Goal: Complete application form: Fill out and submit a form for a specific purpose

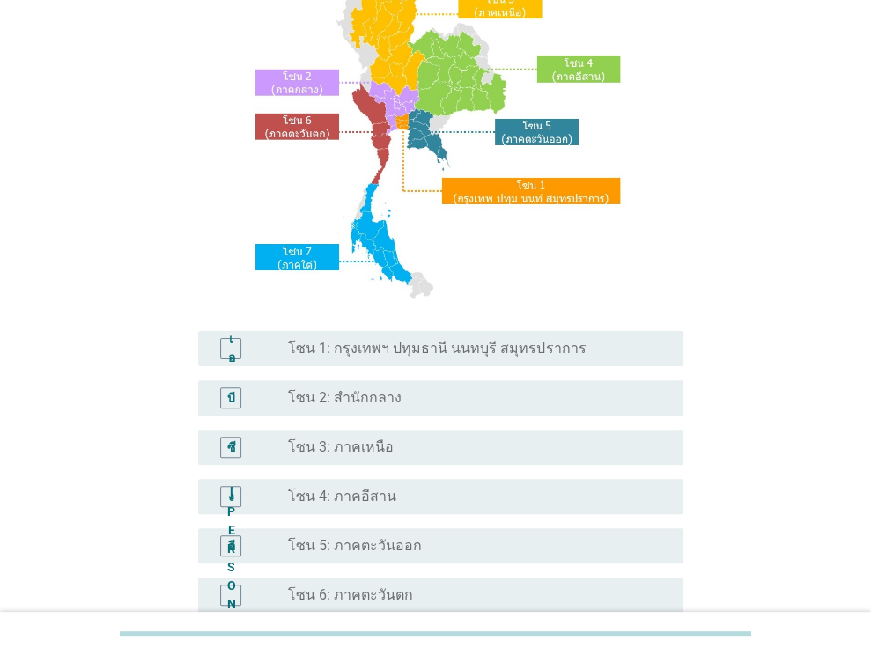
scroll to position [176, 0]
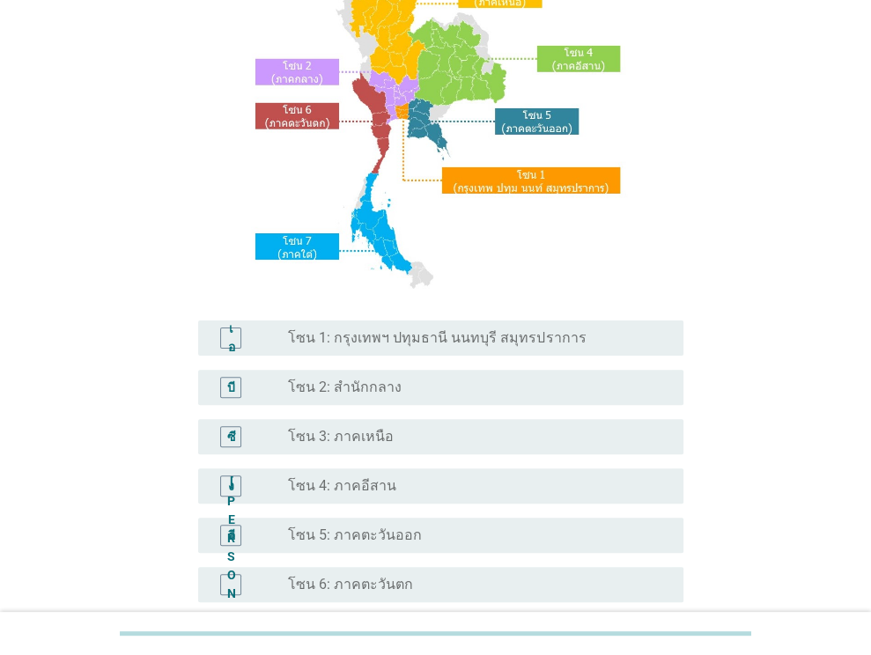
click at [343, 532] on font "โซน 5: ภาคตะวันออก" at bounding box center [355, 535] width 134 height 17
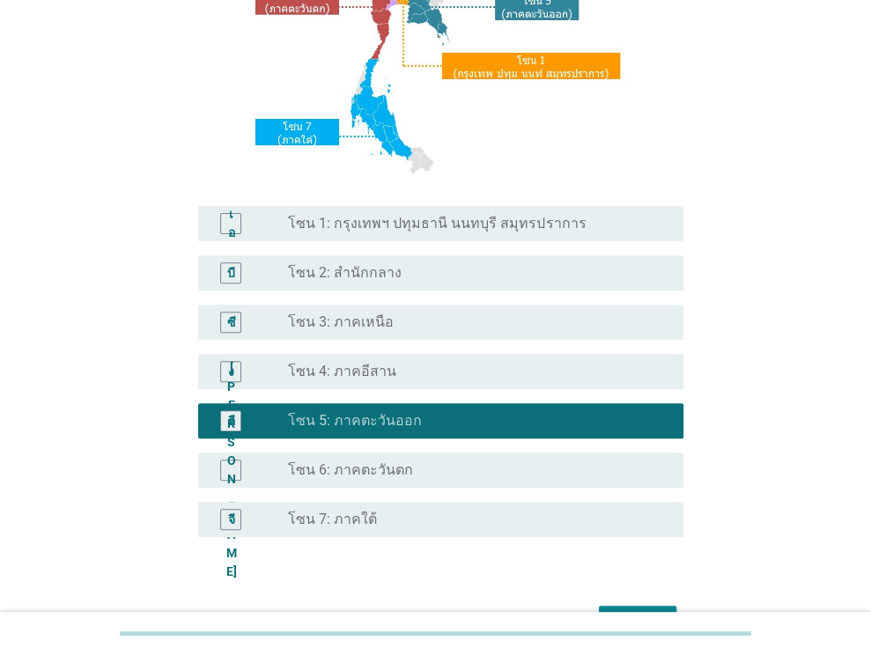
scroll to position [399, 0]
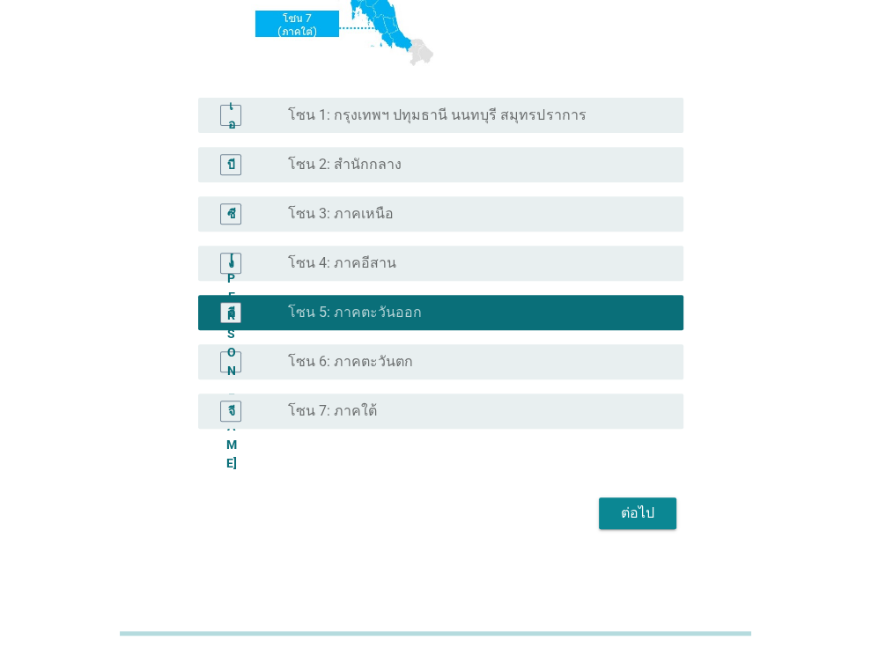
click at [622, 516] on font "ต่อไป" at bounding box center [637, 513] width 33 height 17
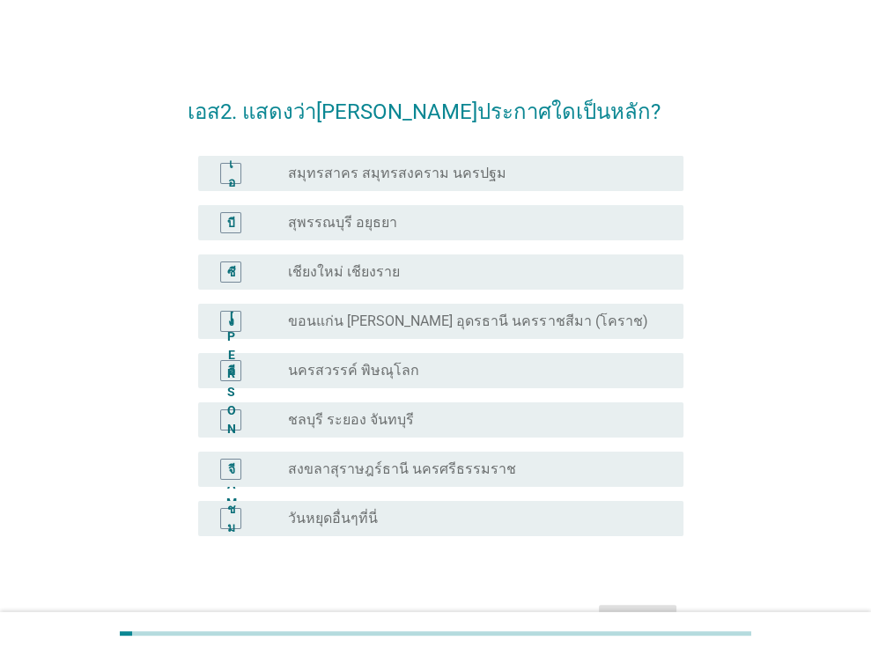
click at [408, 422] on div "ปุ่มวิทยุ[PERSON_NAME]เลือก ชลบุรี ระยอง จันทบุรี" at bounding box center [471, 420] width 367 height 18
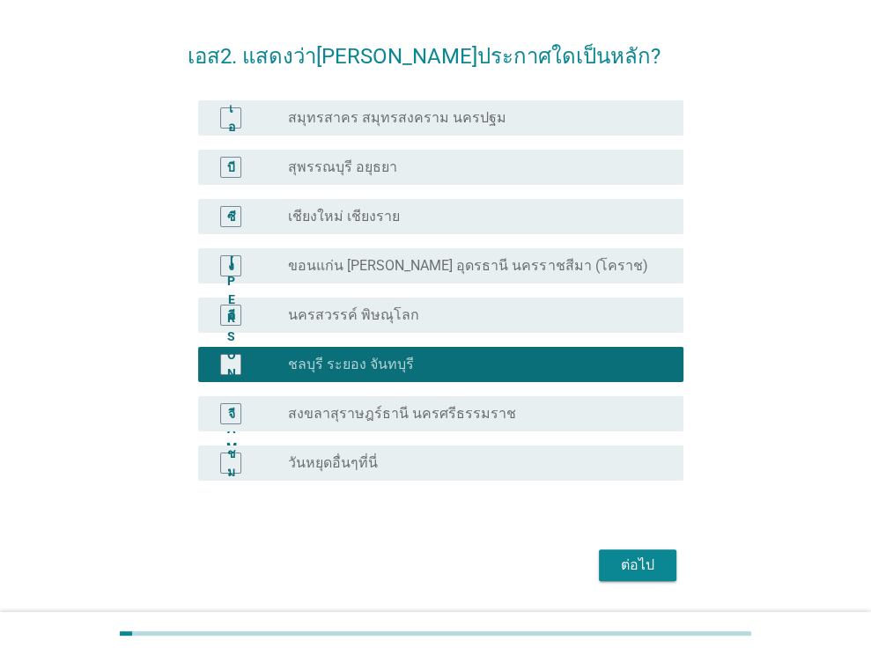
scroll to position [107, 0]
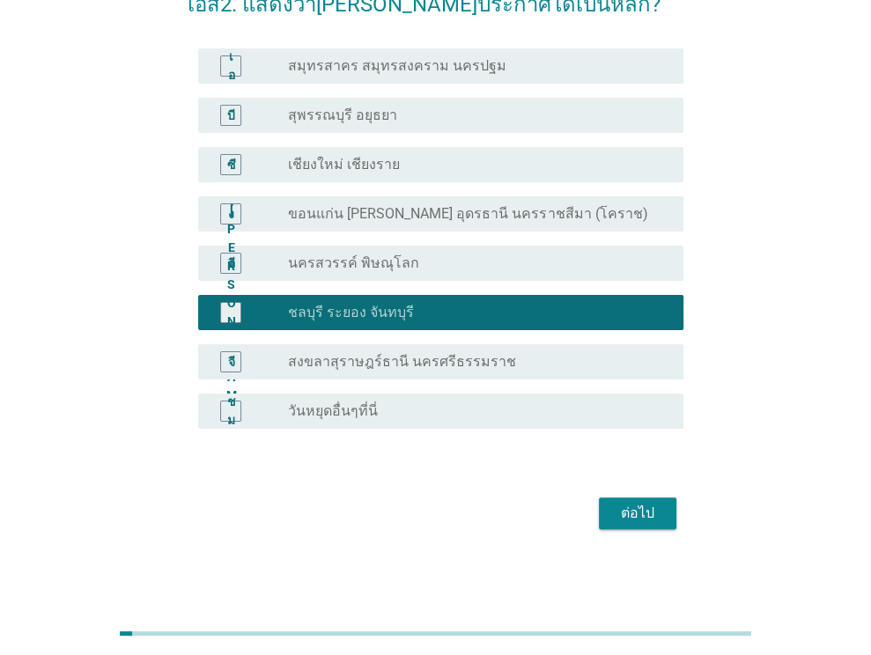
click at [620, 531] on div "ต่อไป" at bounding box center [436, 513] width 496 height 42
click at [625, 517] on font "ต่อไป" at bounding box center [637, 513] width 33 height 17
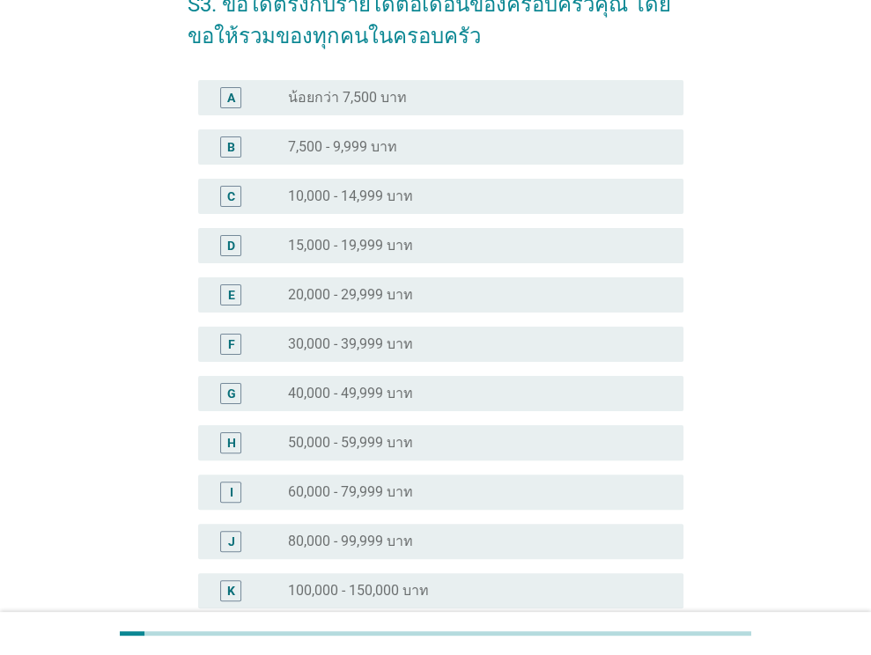
scroll to position [0, 0]
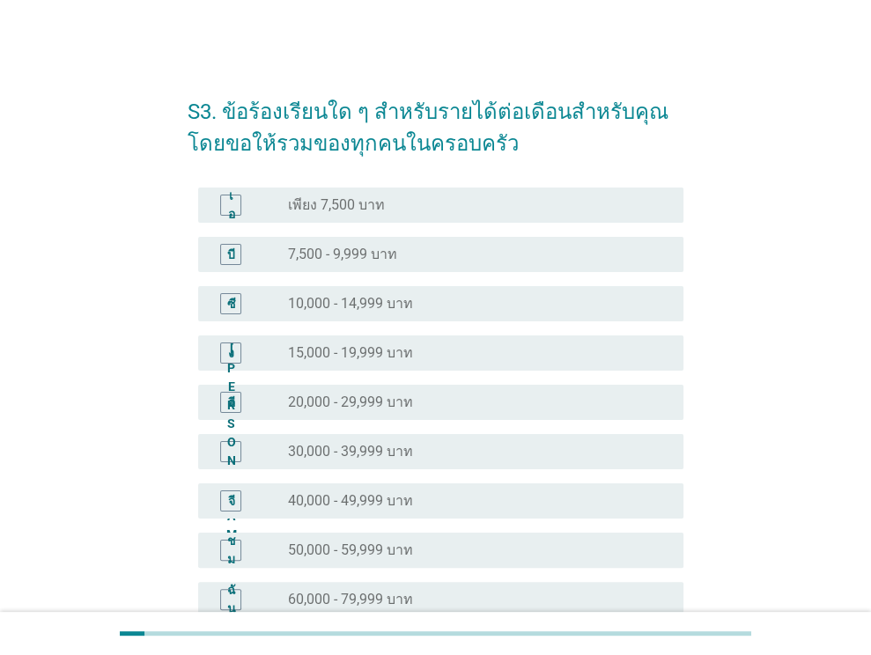
click at [373, 344] on font "15,000 - 19,999 บาท" at bounding box center [350, 352] width 125 height 17
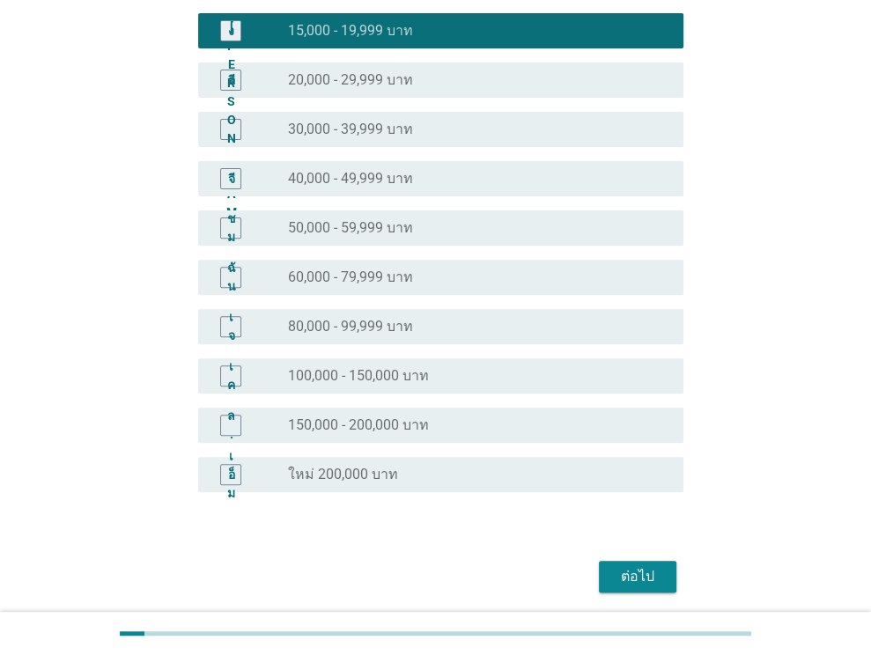
scroll to position [386, 0]
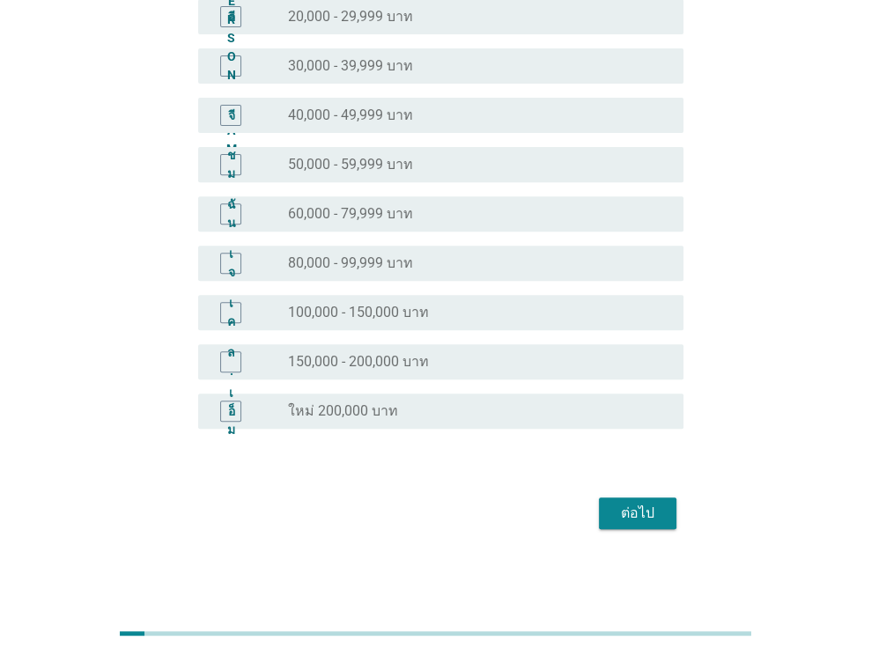
click at [652, 505] on font "ต่อไป" at bounding box center [637, 513] width 33 height 17
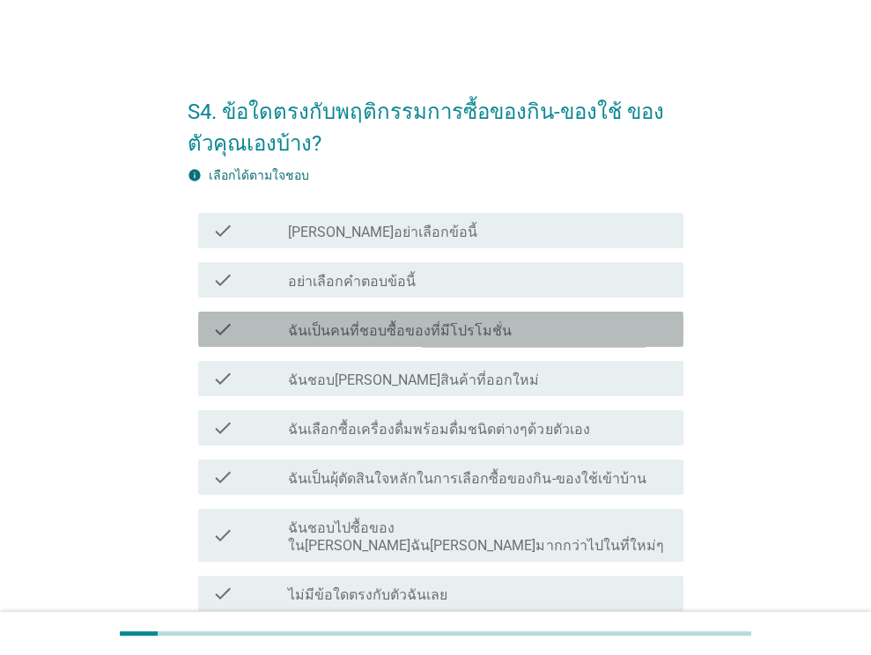
click at [479, 331] on label "ฉันเป็นคนที่ชอบซื้อของที่มีโปรโมชั่น" at bounding box center [400, 331] width 224 height 18
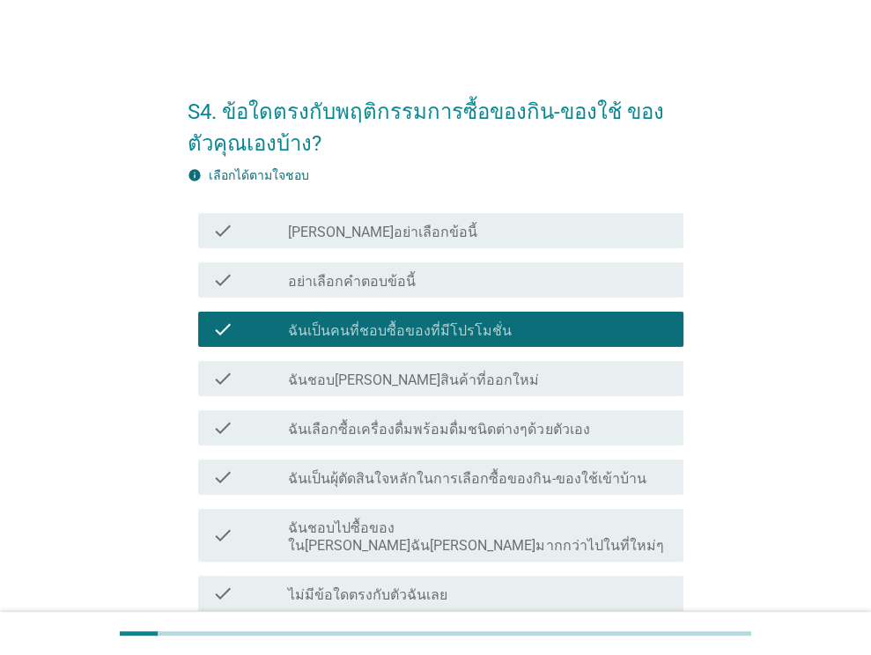
click at [521, 377] on div "check_box_outline_blank ฉันชอบ[PERSON_NAME]สินค้าที่ออกใหม่" at bounding box center [478, 378] width 381 height 21
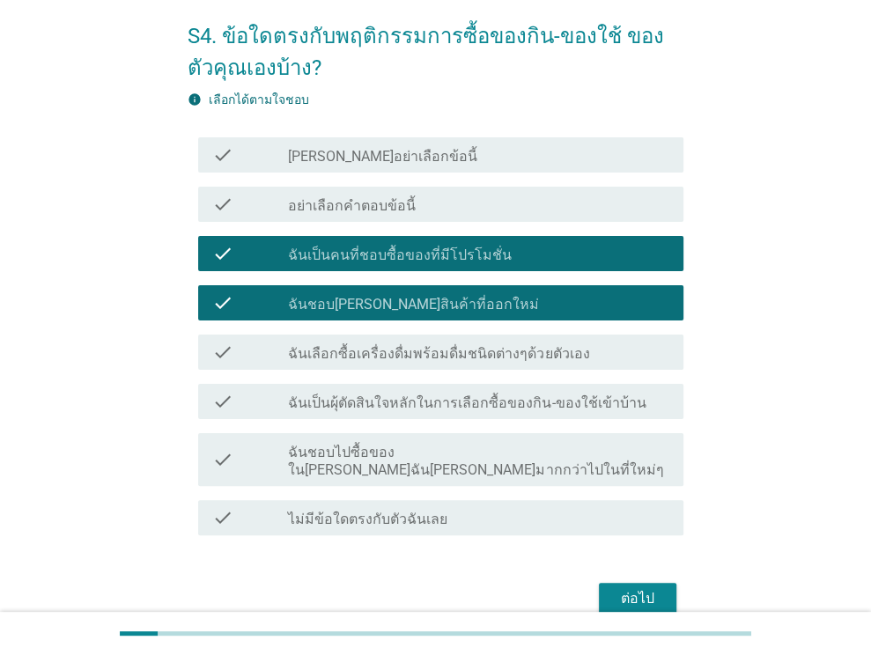
scroll to position [144, 0]
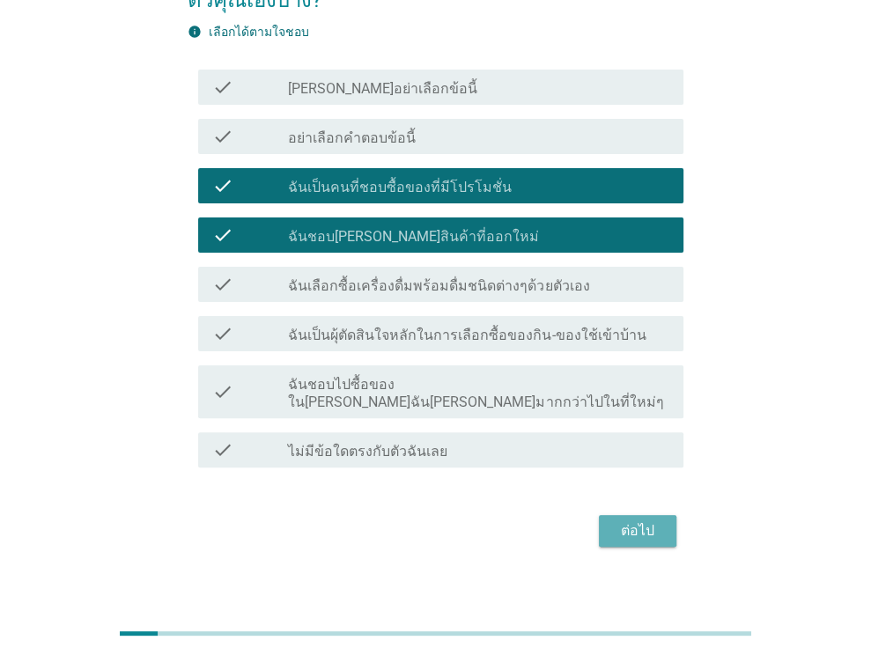
click at [661, 521] on div "ต่อไป" at bounding box center [637, 531] width 49 height 21
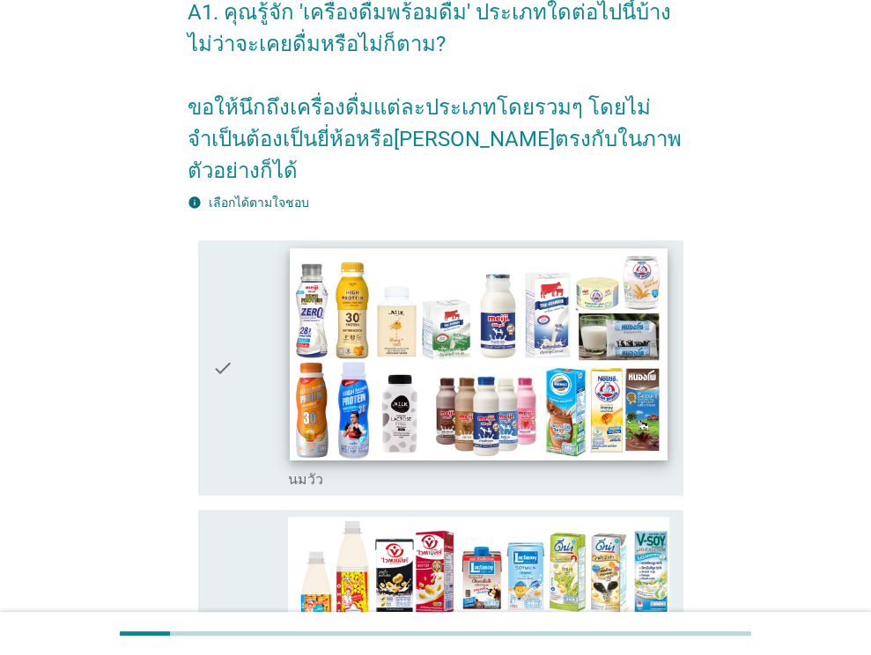
scroll to position [176, 0]
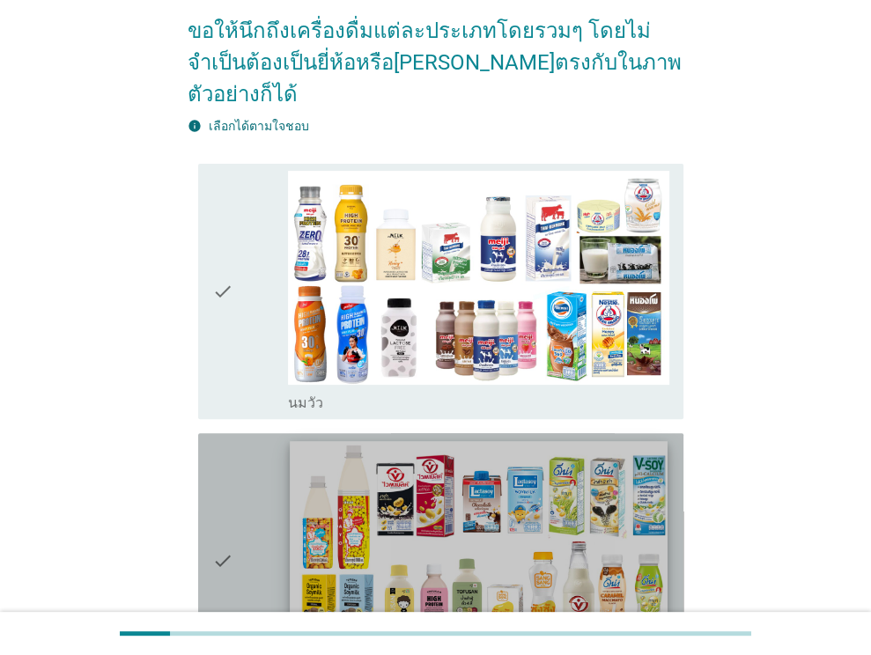
click at [487, 456] on img at bounding box center [479, 547] width 377 height 212
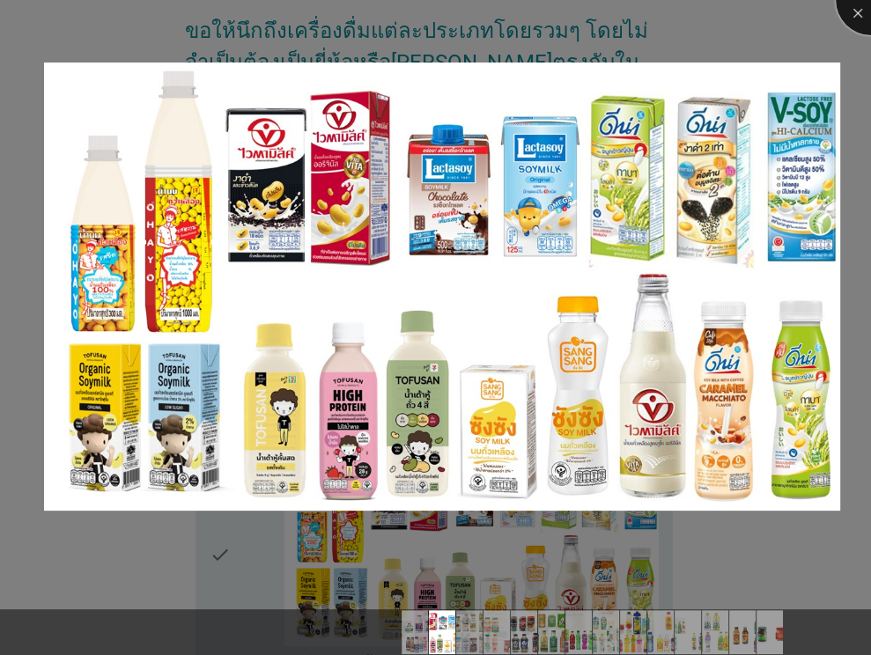
click at [846, 11] on div at bounding box center [871, 0] width 70 height 70
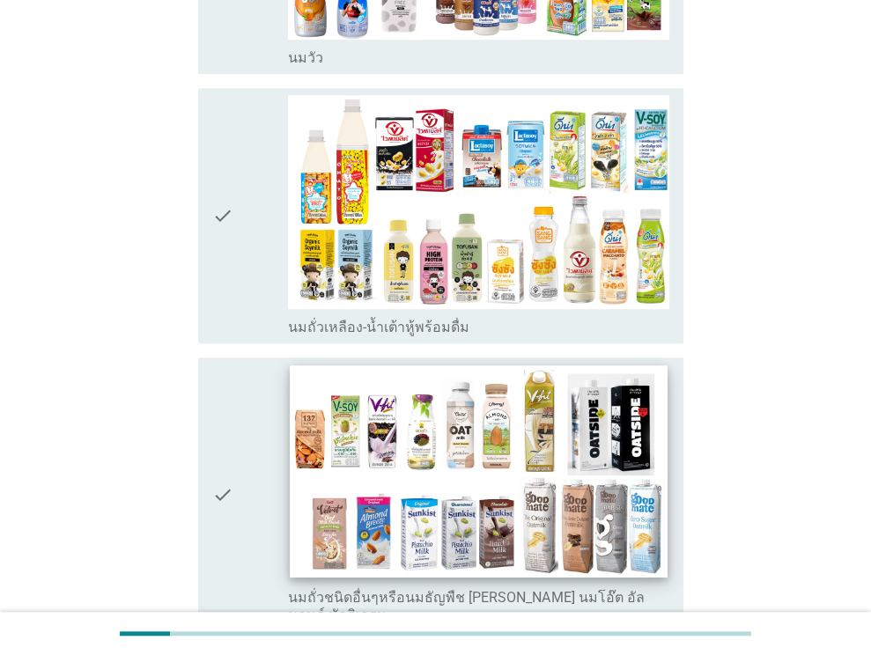
scroll to position [617, 0]
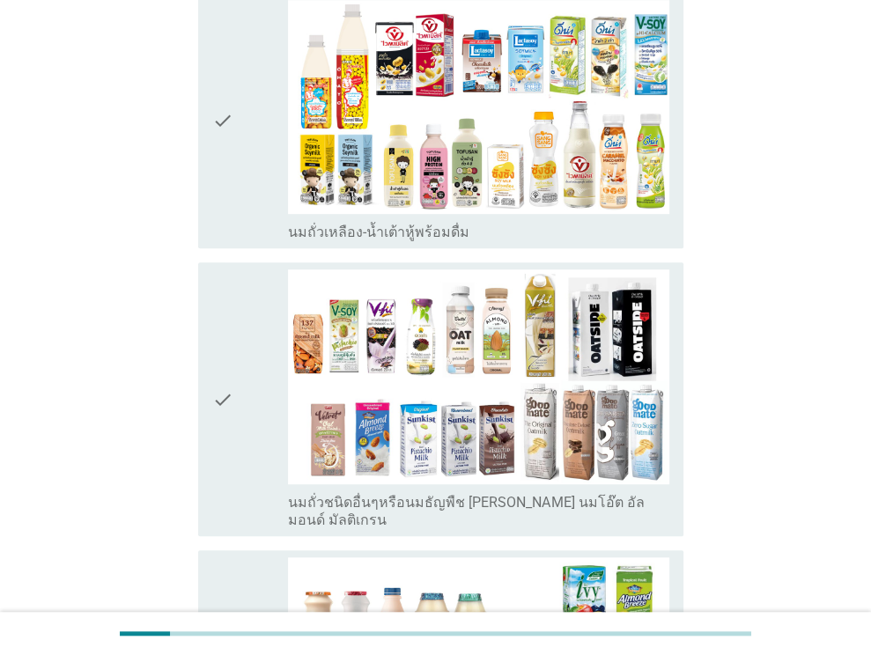
click at [222, 87] on icon "check" at bounding box center [222, 120] width 21 height 241
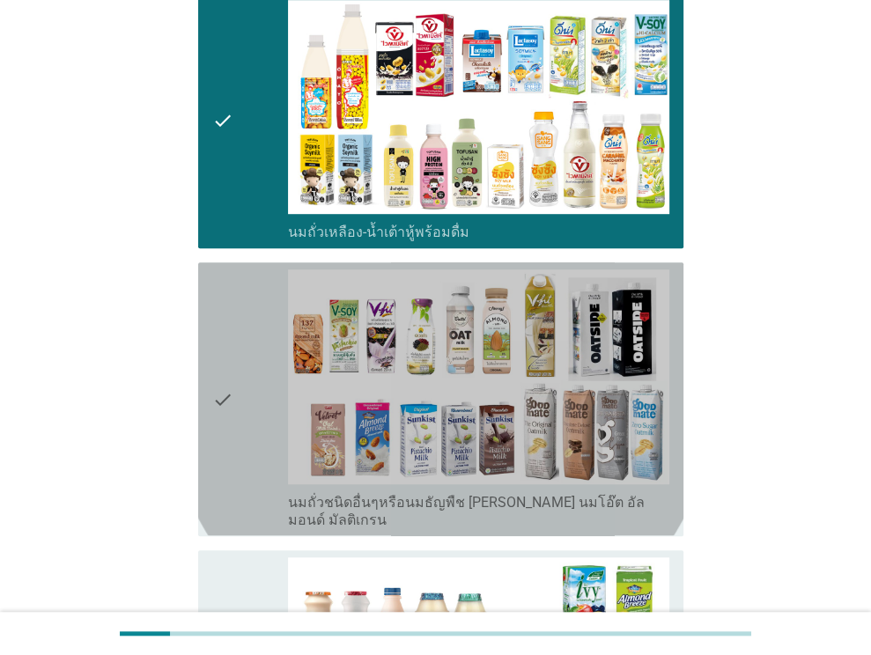
click at [221, 356] on icon "check" at bounding box center [222, 399] width 21 height 259
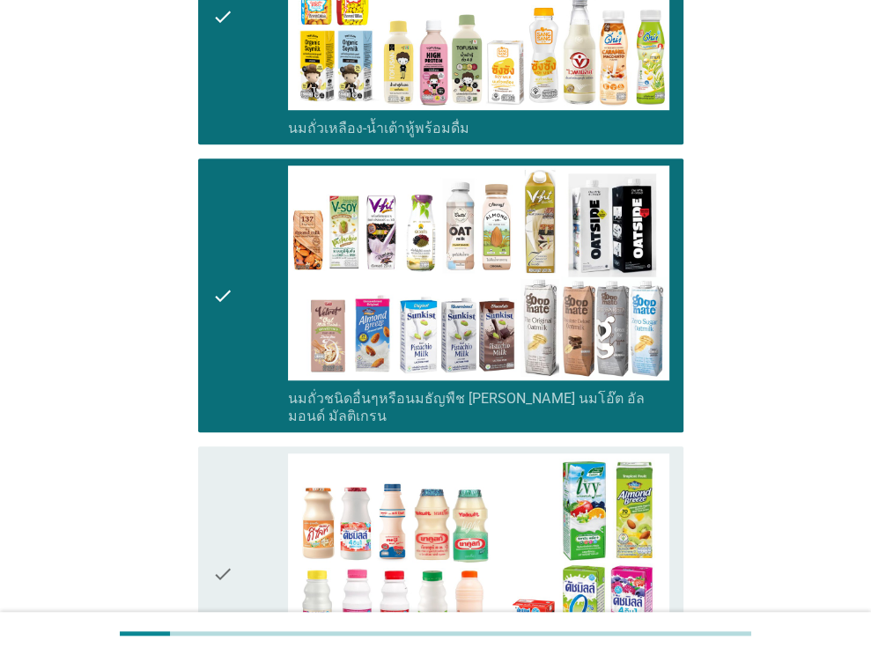
scroll to position [881, 0]
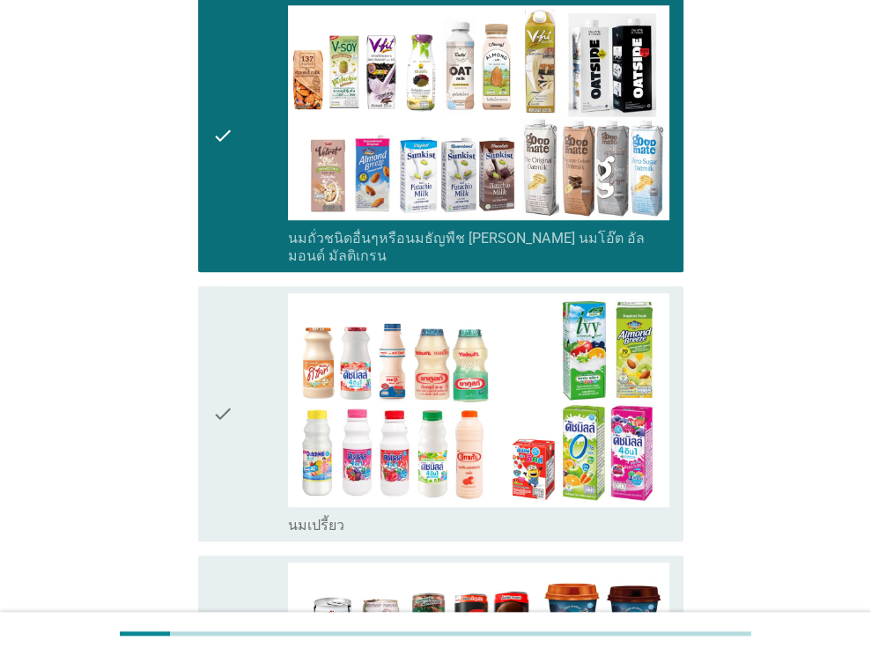
click at [221, 355] on icon "check" at bounding box center [222, 413] width 21 height 241
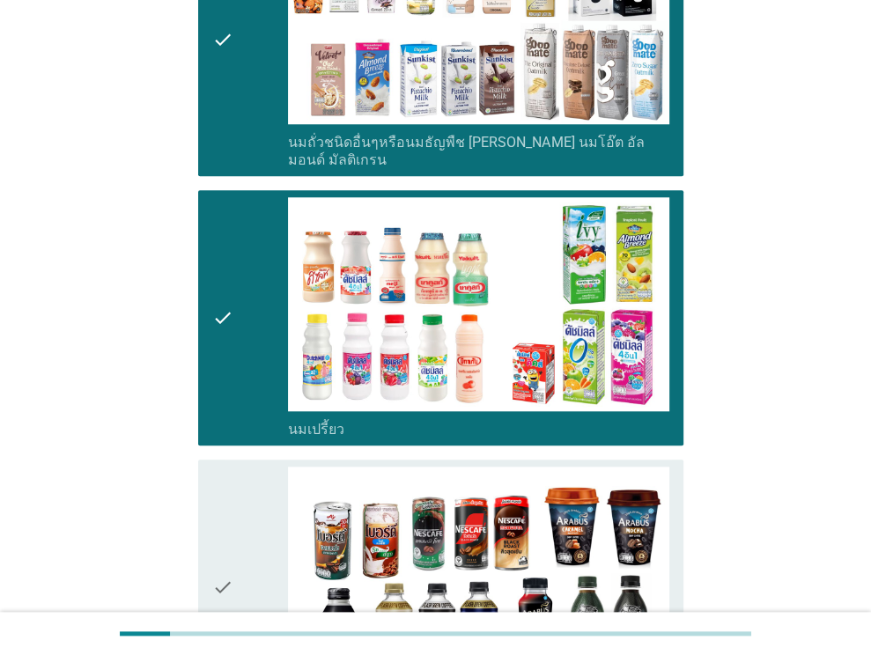
scroll to position [1145, 0]
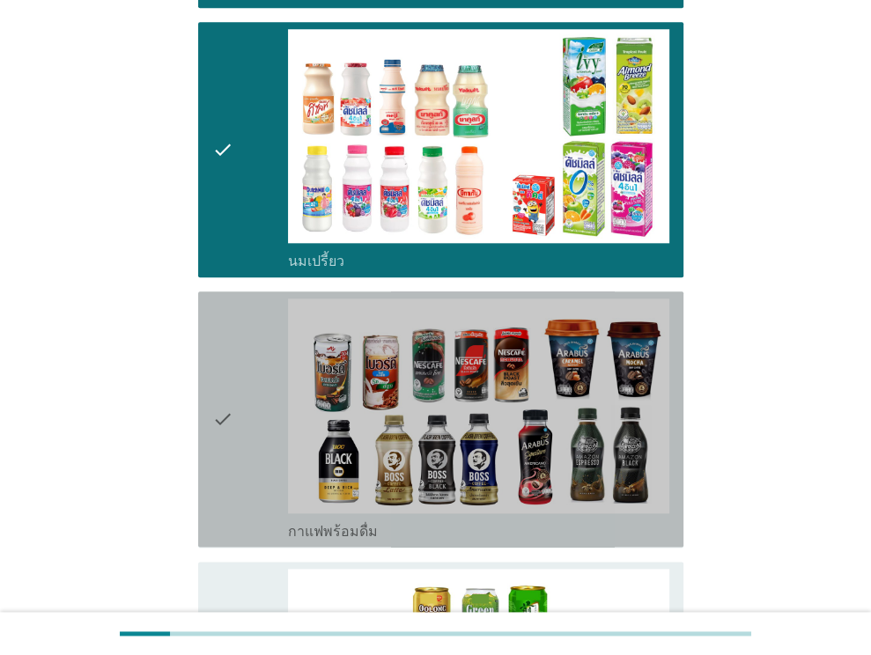
click at [222, 366] on icon "check" at bounding box center [222, 419] width 21 height 241
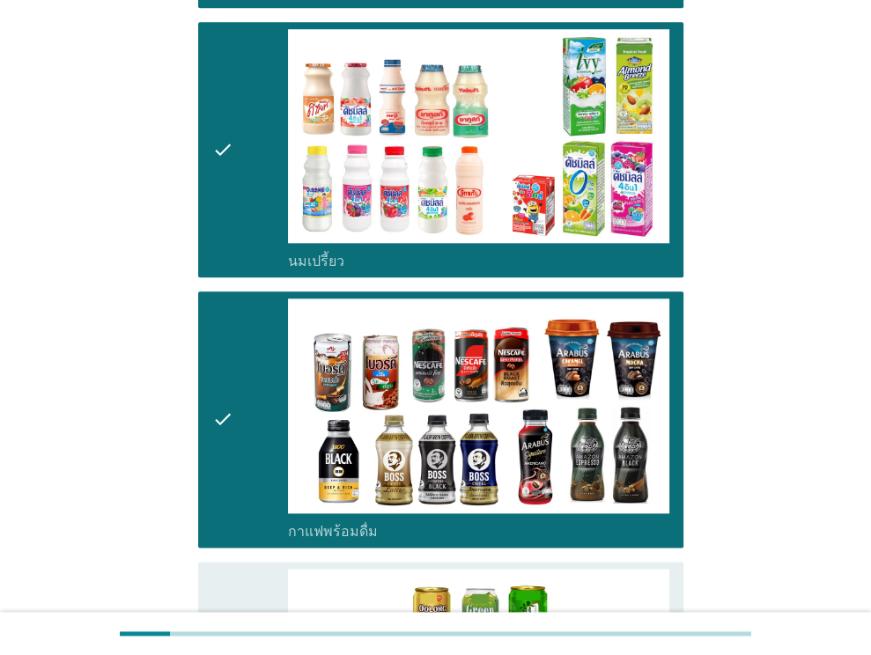
scroll to position [1321, 0]
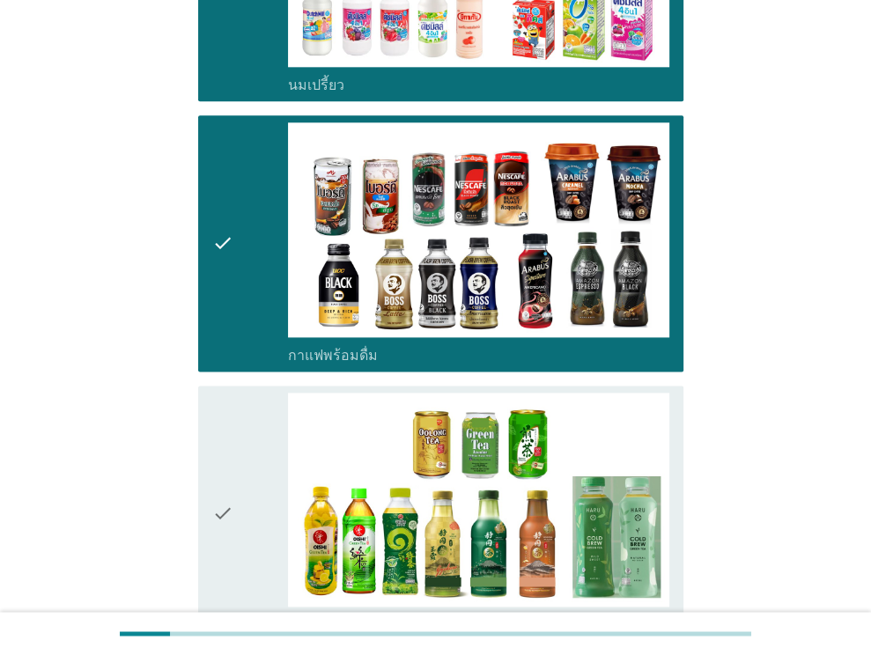
click at [221, 448] on icon "check" at bounding box center [222, 513] width 21 height 241
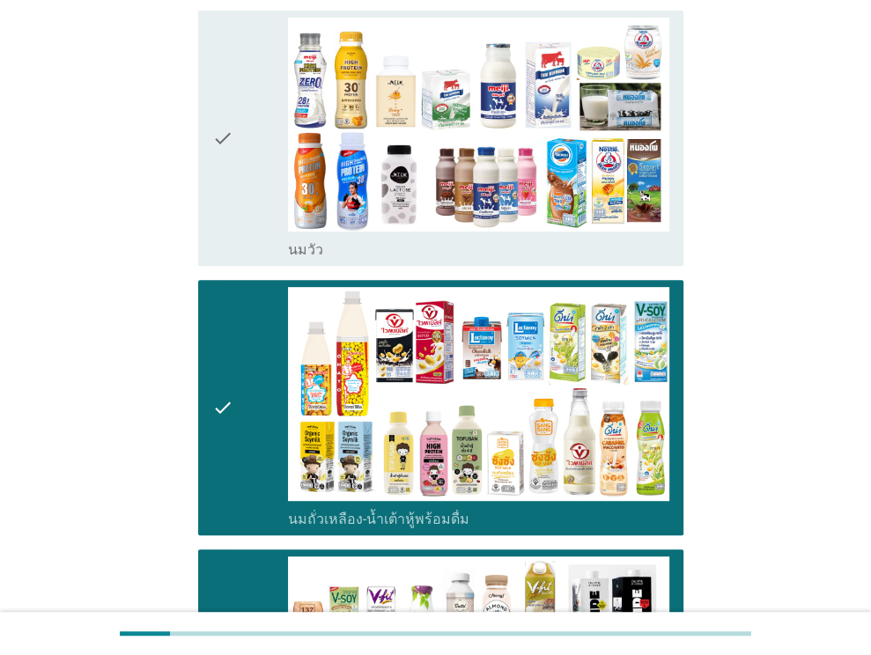
scroll to position [264, 0]
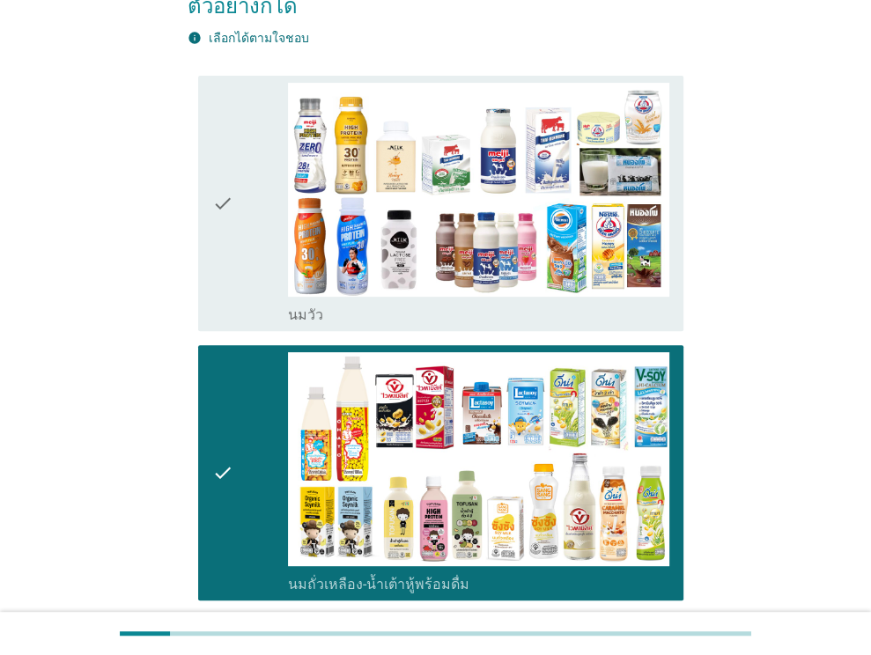
click at [222, 168] on icon "check" at bounding box center [222, 203] width 21 height 241
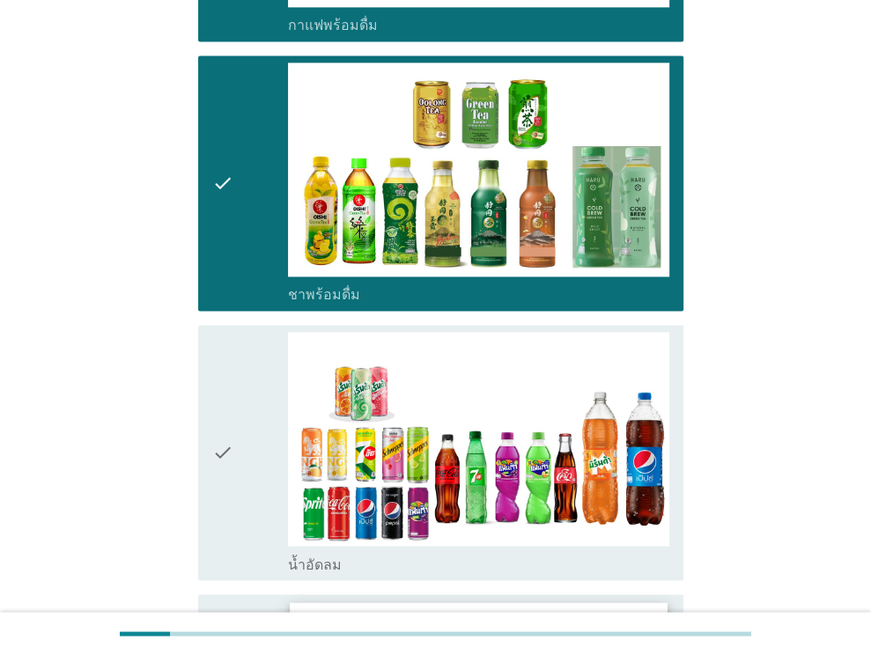
scroll to position [1850, 0]
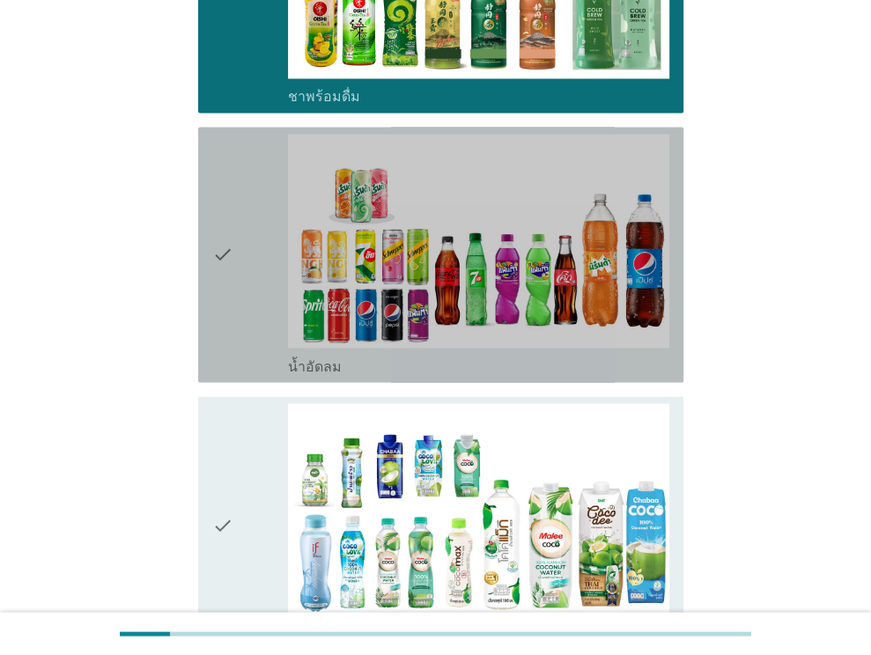
click at [225, 196] on icon "check" at bounding box center [222, 254] width 21 height 241
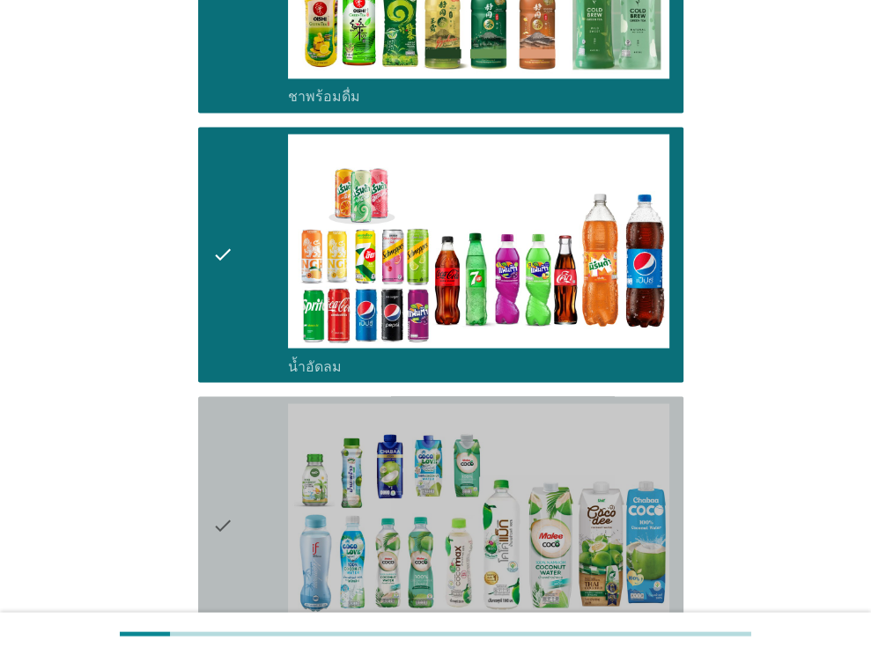
click at [217, 466] on icon "check" at bounding box center [222, 523] width 21 height 241
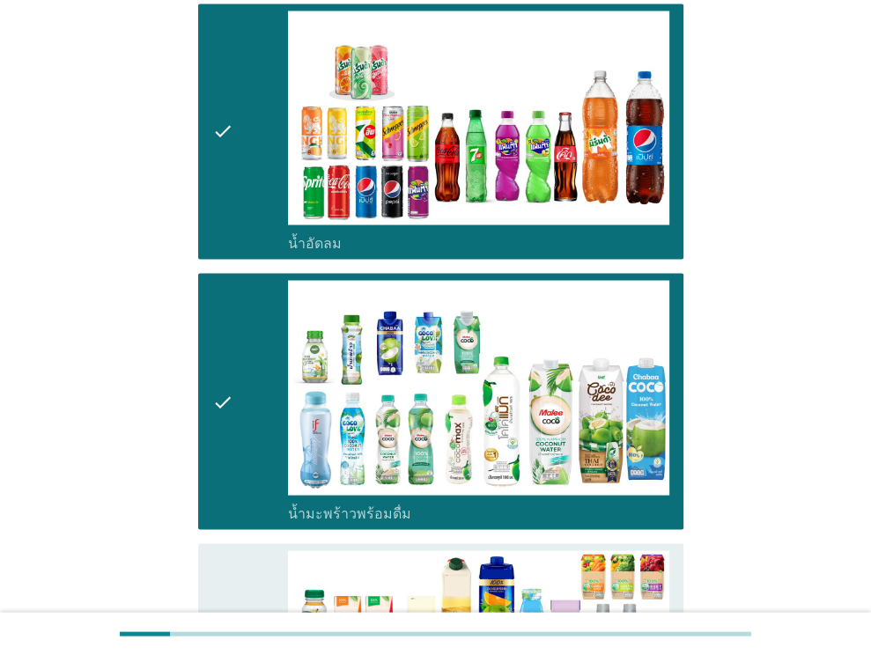
scroll to position [2114, 0]
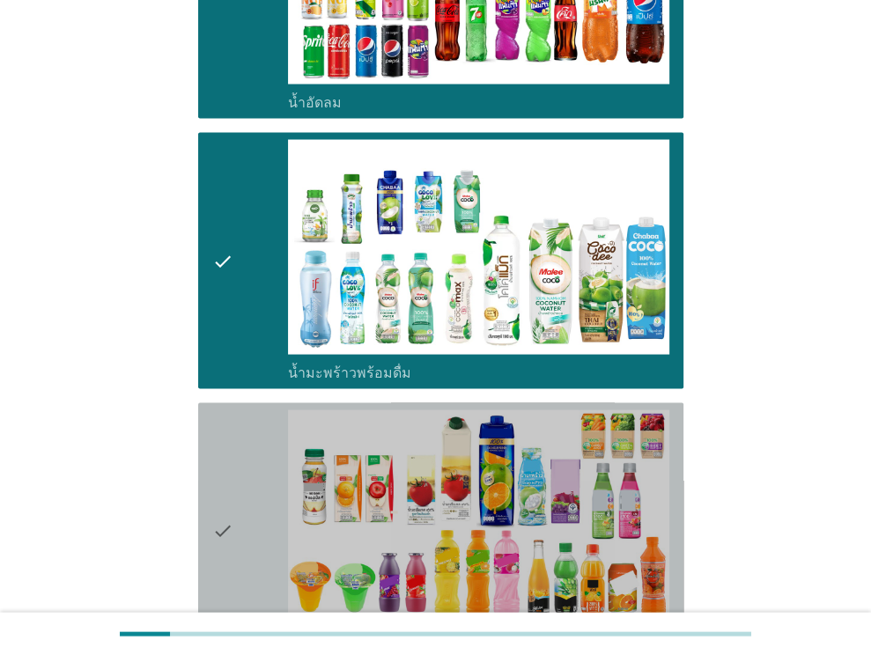
click at [222, 468] on icon "check" at bounding box center [222, 530] width 21 height 241
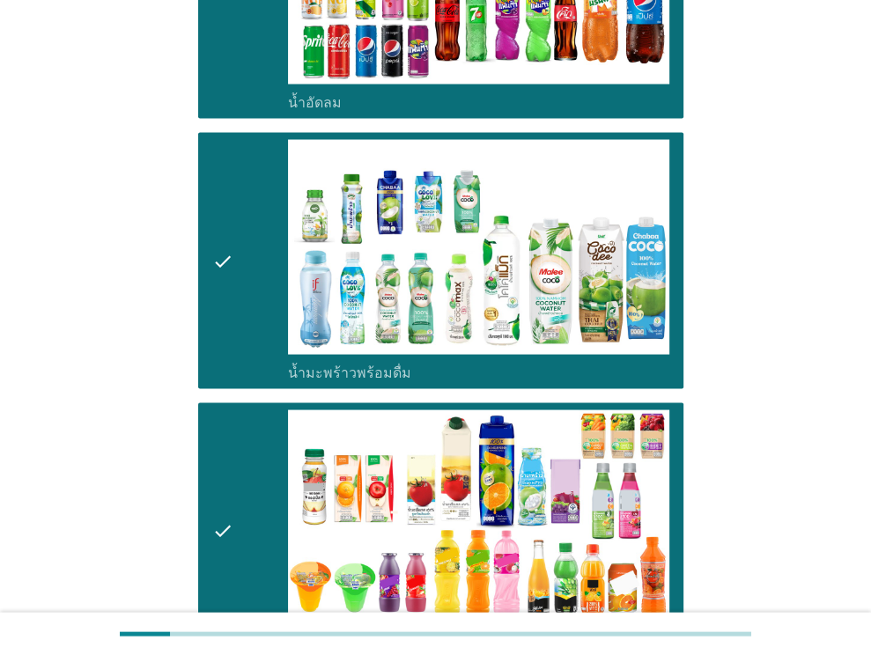
click at [221, 201] on icon "check" at bounding box center [222, 259] width 21 height 241
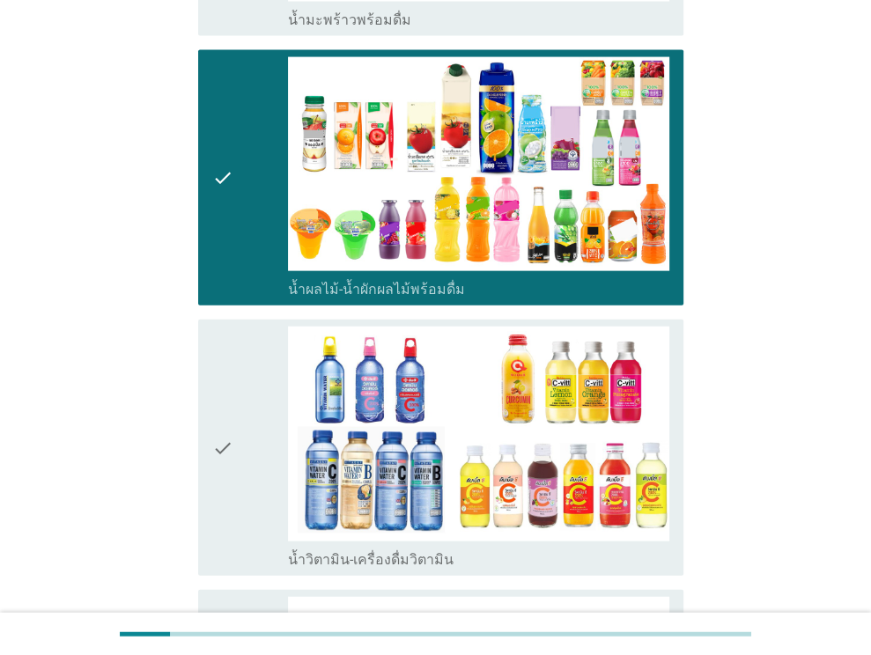
scroll to position [2643, 0]
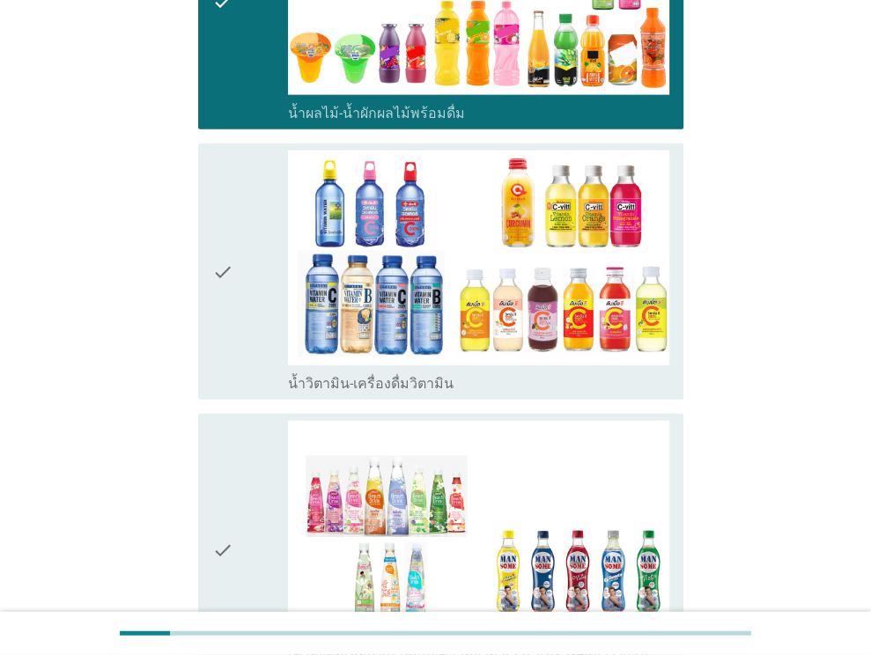
click at [215, 213] on icon "check" at bounding box center [222, 271] width 21 height 241
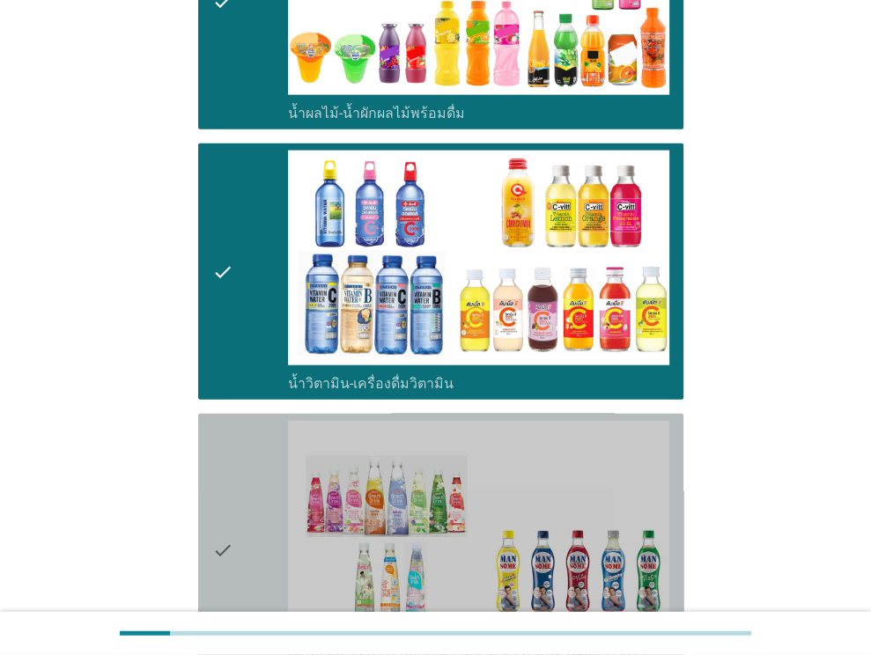
click at [221, 475] on icon "check" at bounding box center [222, 550] width 21 height 259
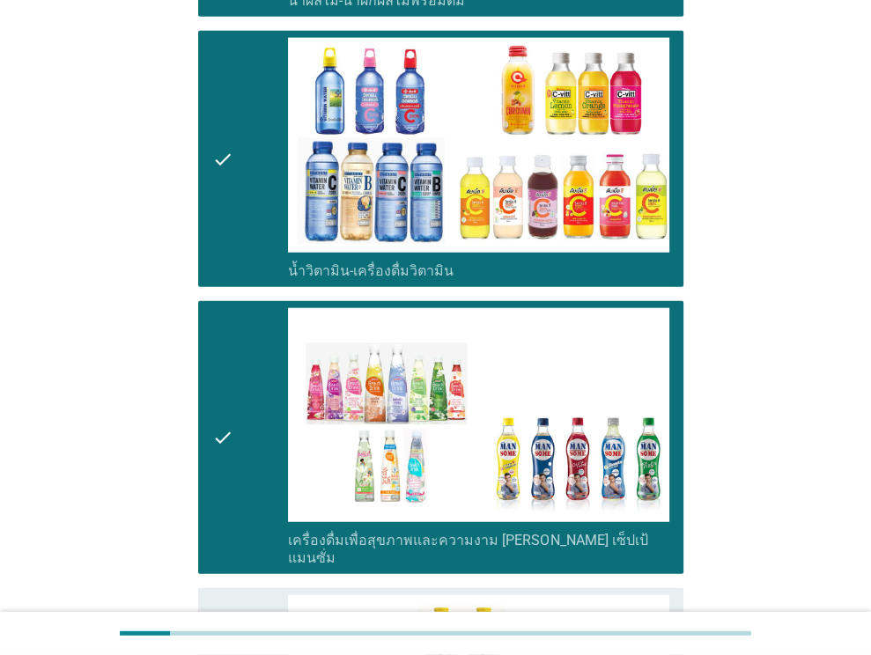
scroll to position [2907, 0]
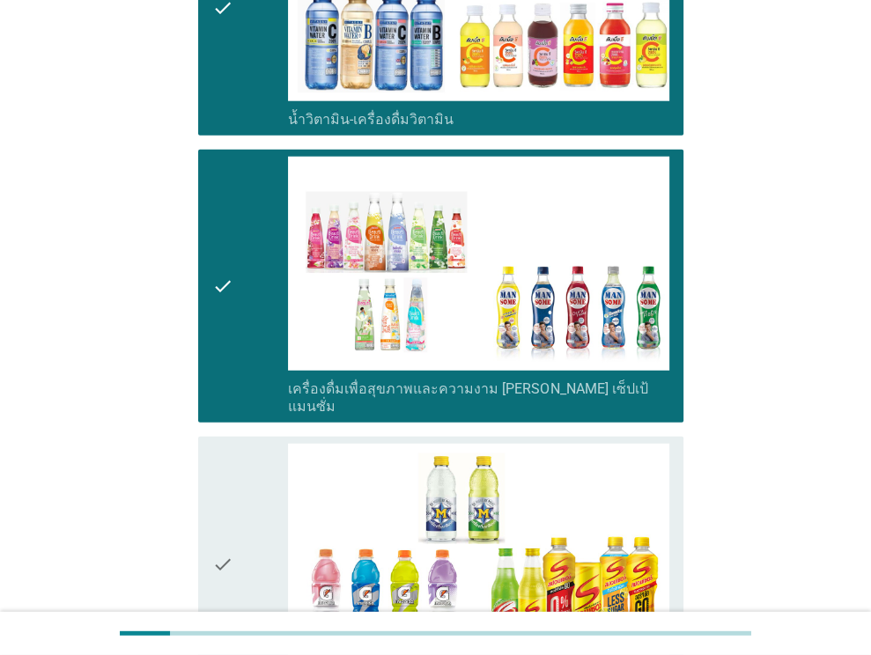
click at [215, 481] on icon "check" at bounding box center [222, 564] width 21 height 241
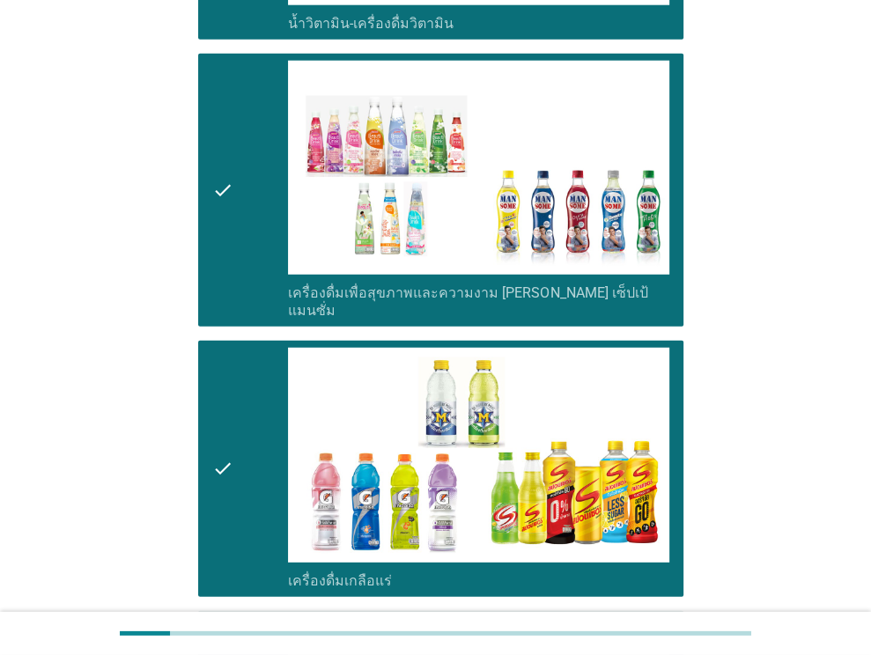
scroll to position [3171, 0]
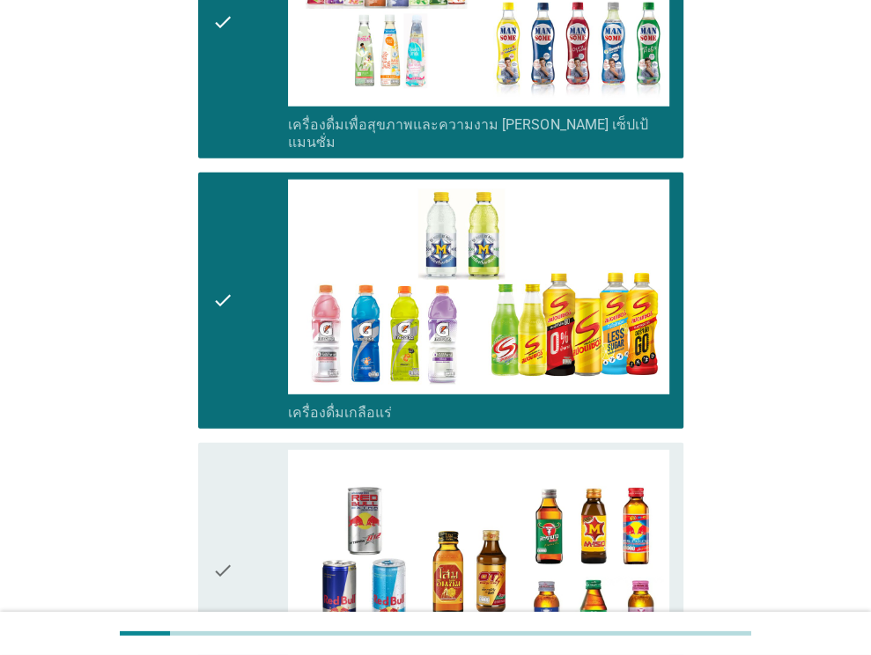
click at [224, 488] on icon "check" at bounding box center [222, 570] width 21 height 241
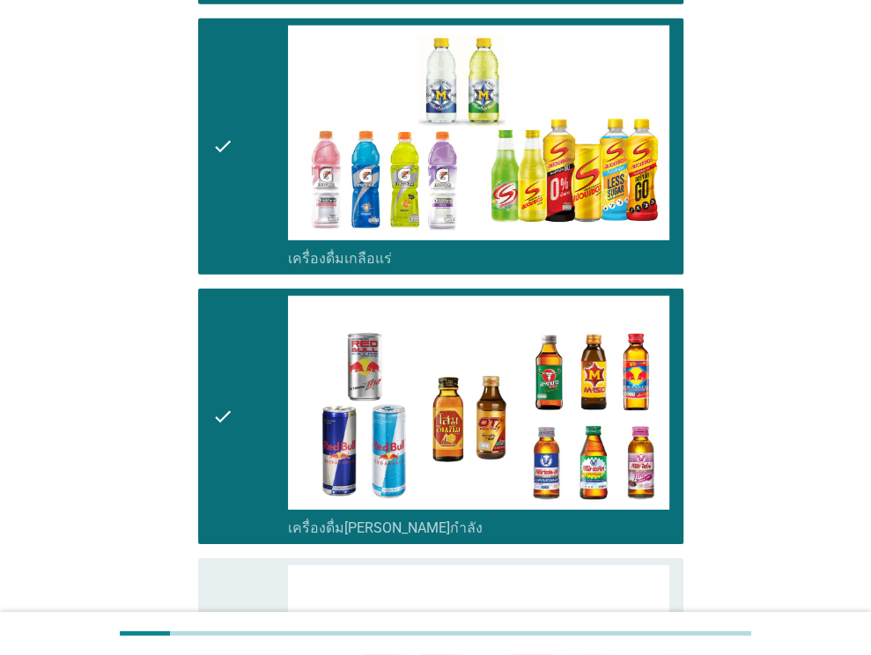
scroll to position [3523, 0]
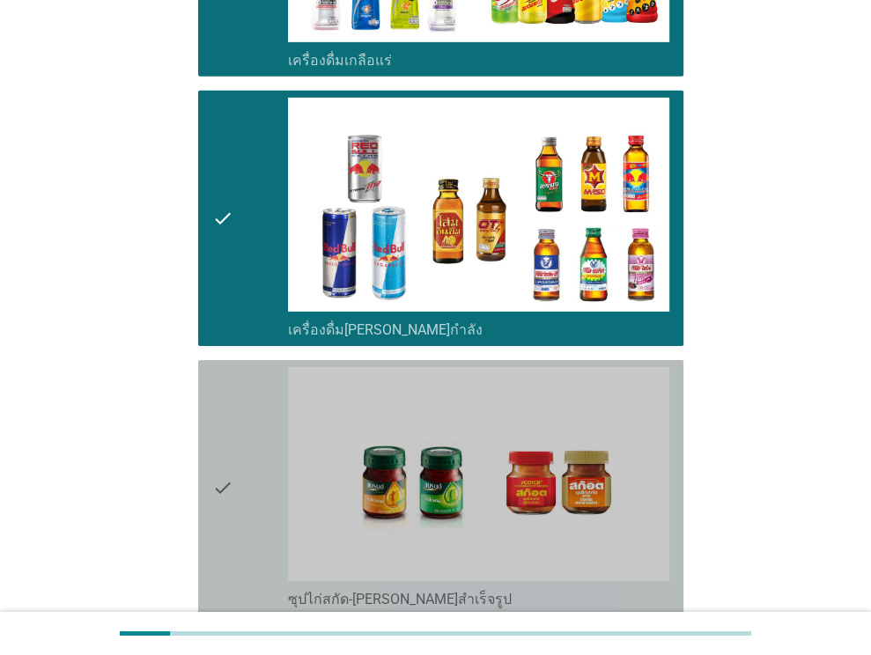
click at [219, 410] on icon "check" at bounding box center [222, 487] width 21 height 241
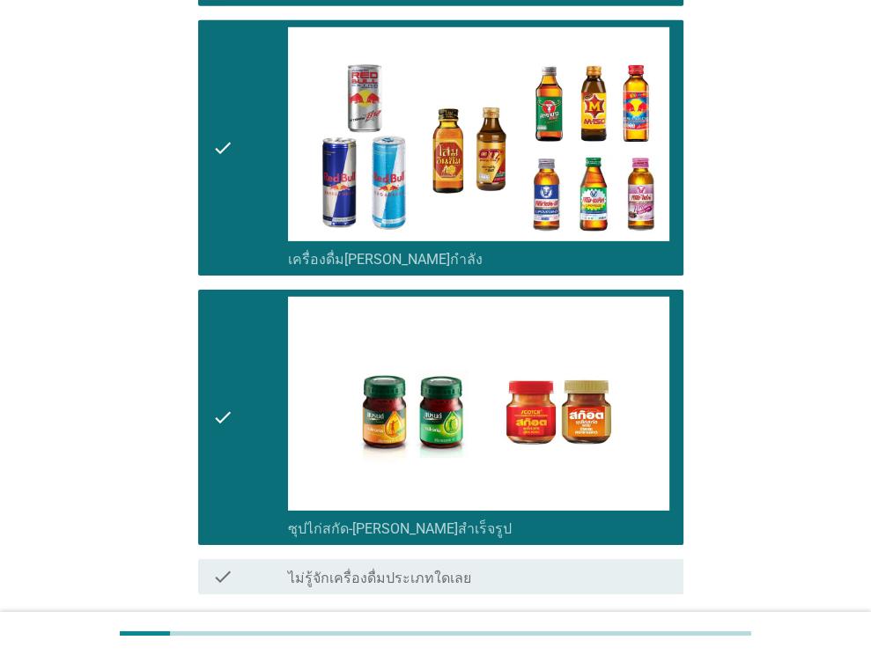
scroll to position [3664, 0]
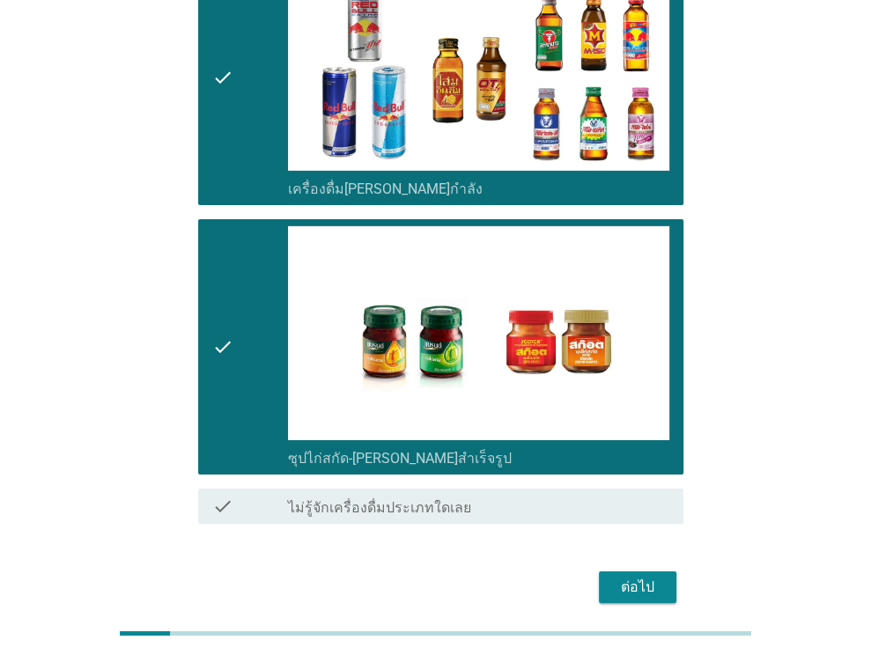
click at [651, 577] on div "ต่อไป" at bounding box center [637, 587] width 49 height 21
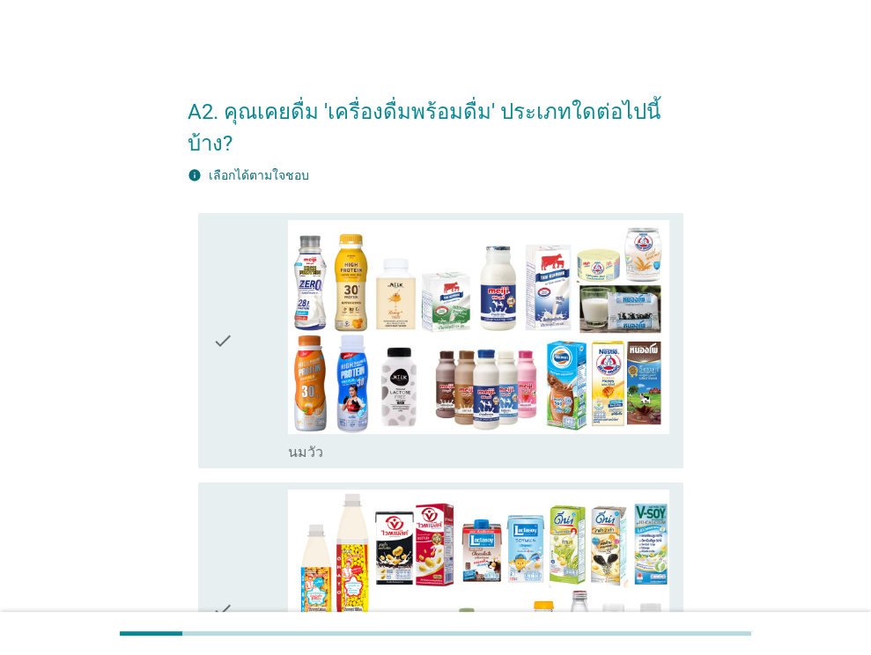
click at [217, 304] on icon "check" at bounding box center [222, 340] width 21 height 241
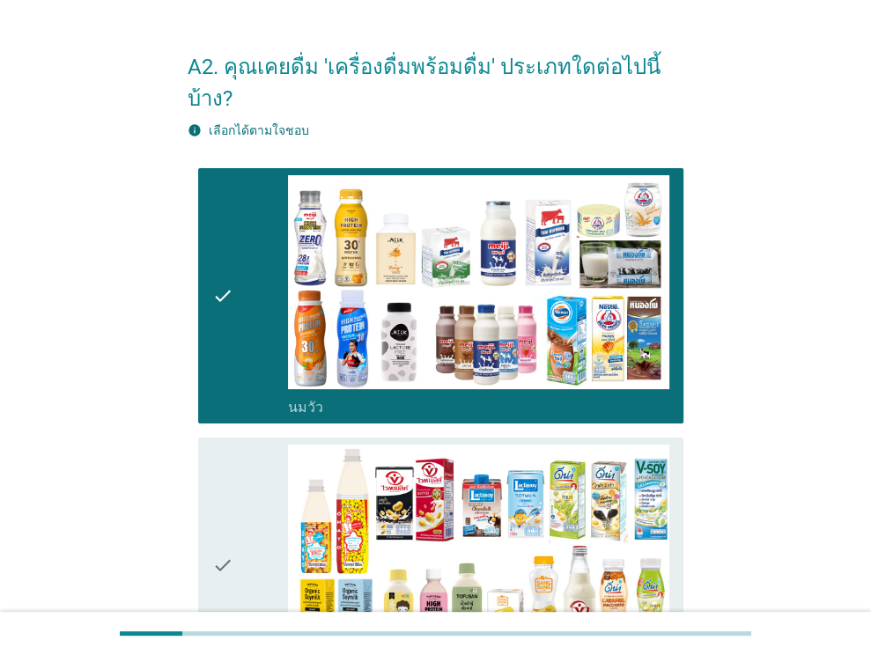
scroll to position [88, 0]
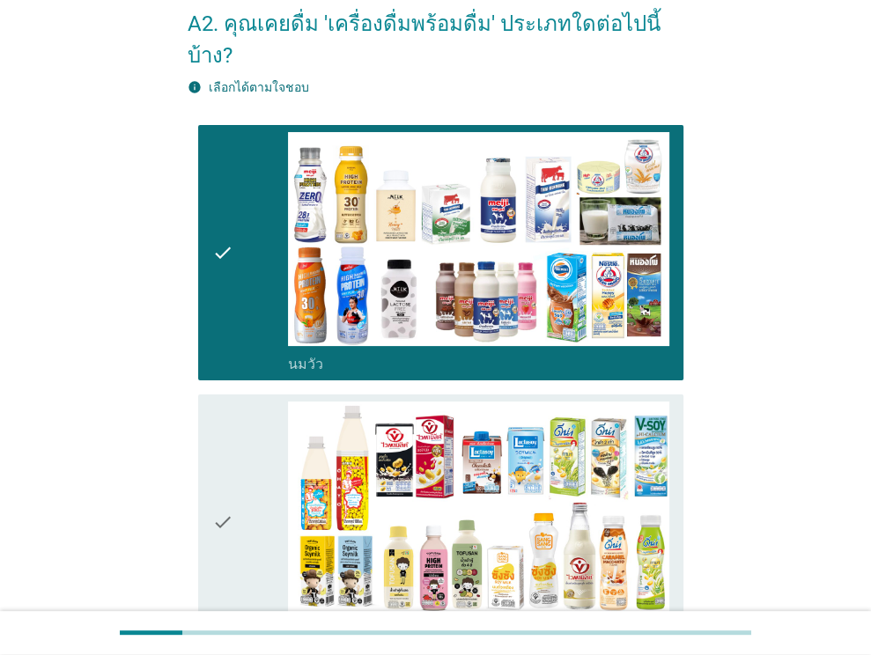
click at [212, 489] on icon "check" at bounding box center [222, 522] width 21 height 241
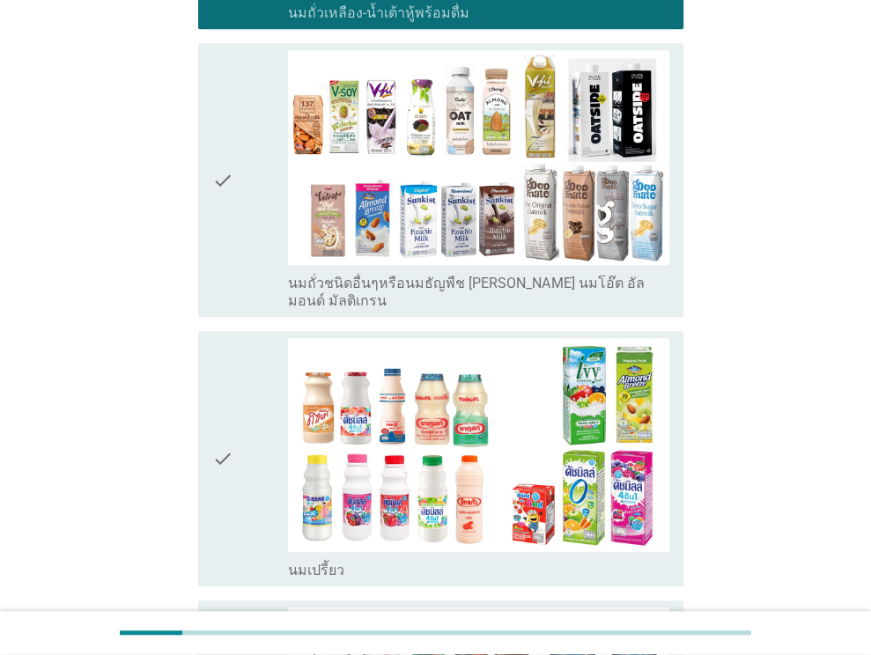
scroll to position [793, 0]
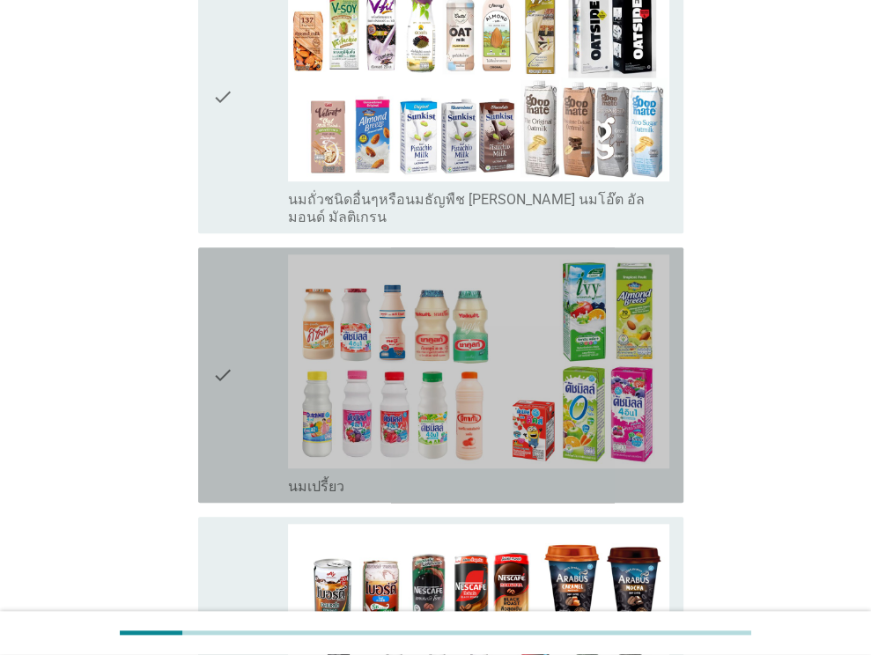
click at [220, 330] on icon "check" at bounding box center [222, 375] width 21 height 241
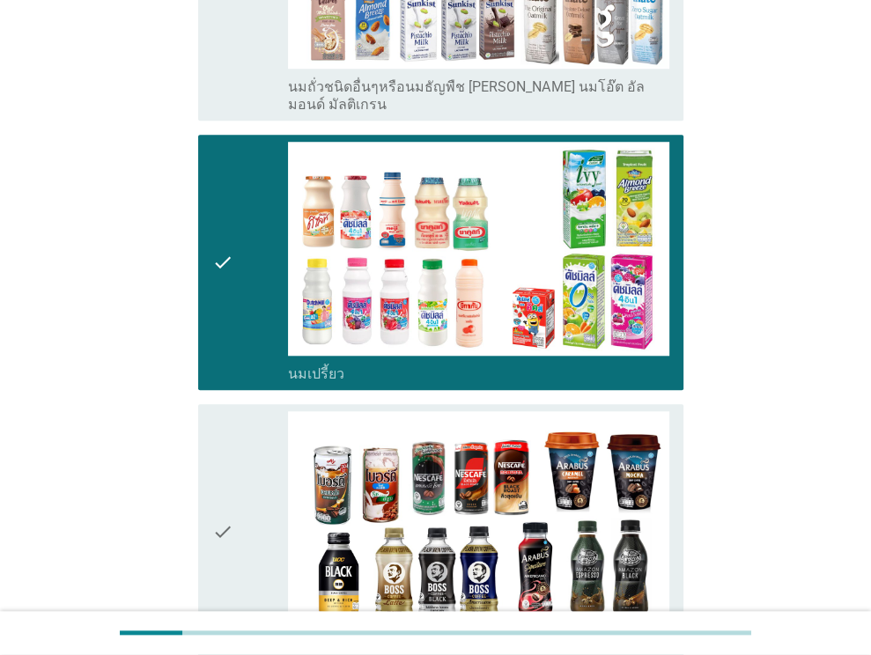
scroll to position [969, 0]
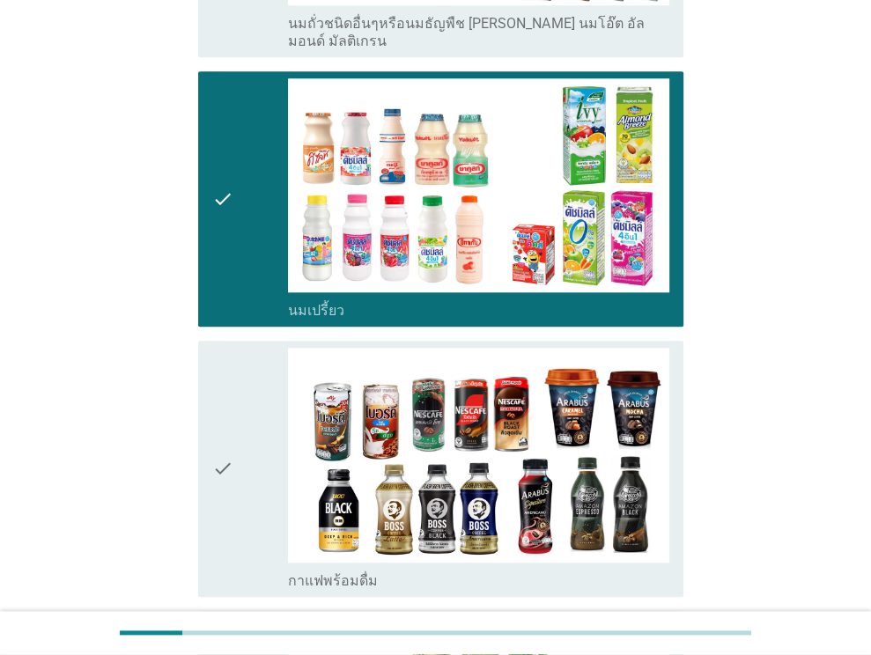
click at [227, 422] on icon "check" at bounding box center [222, 468] width 21 height 241
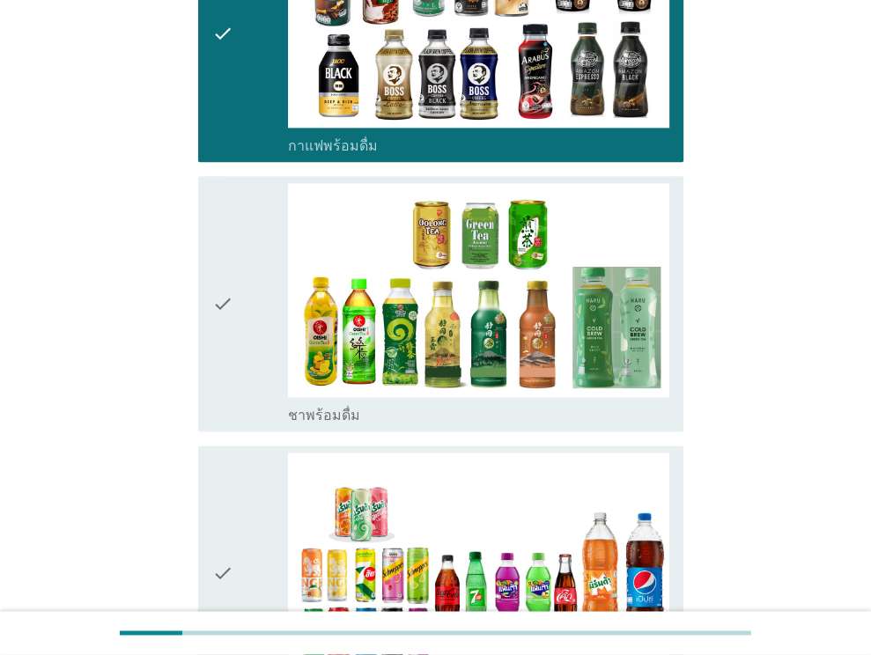
scroll to position [1497, 0]
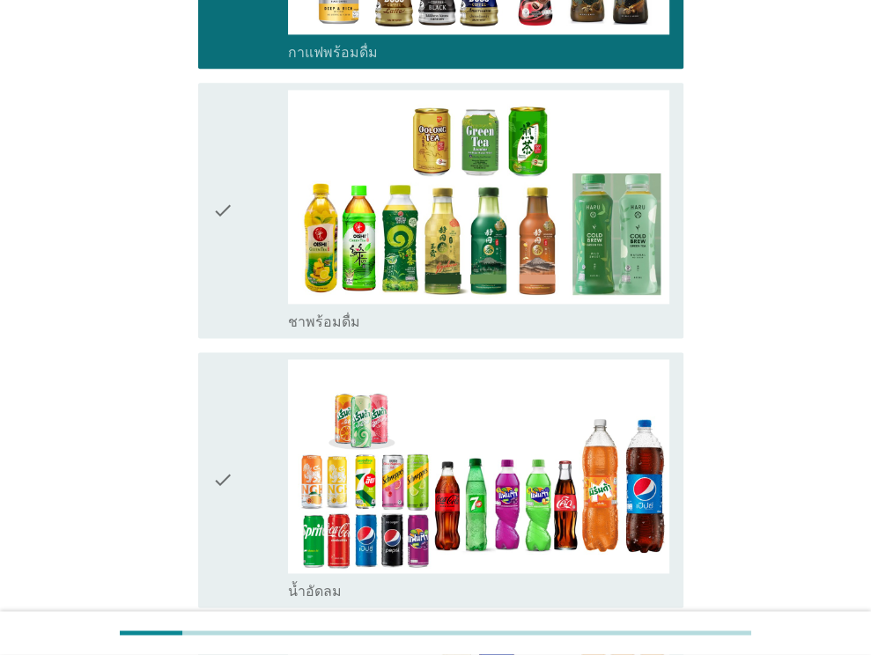
click at [219, 154] on icon "check" at bounding box center [222, 210] width 21 height 241
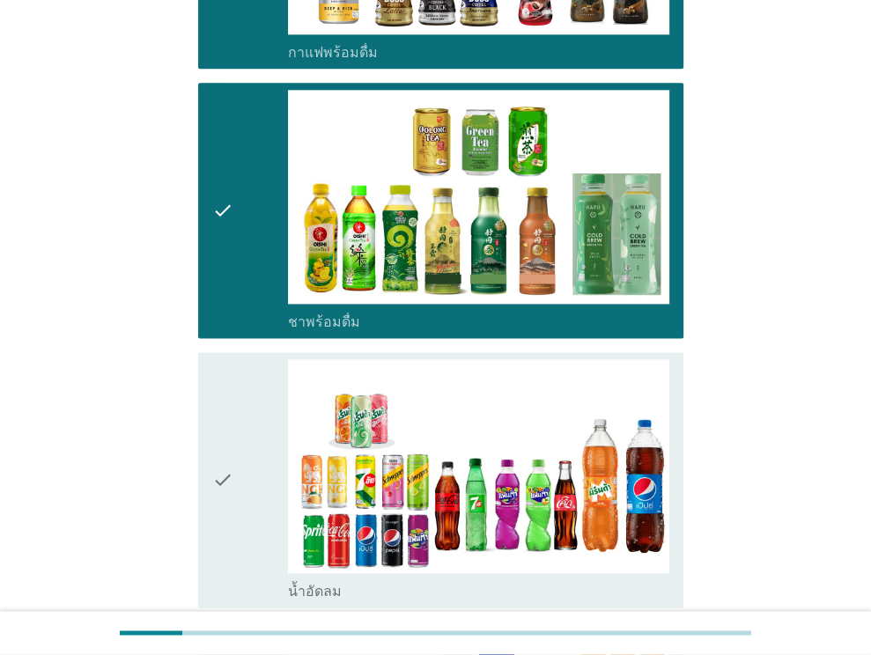
click at [226, 424] on icon "check" at bounding box center [222, 479] width 21 height 241
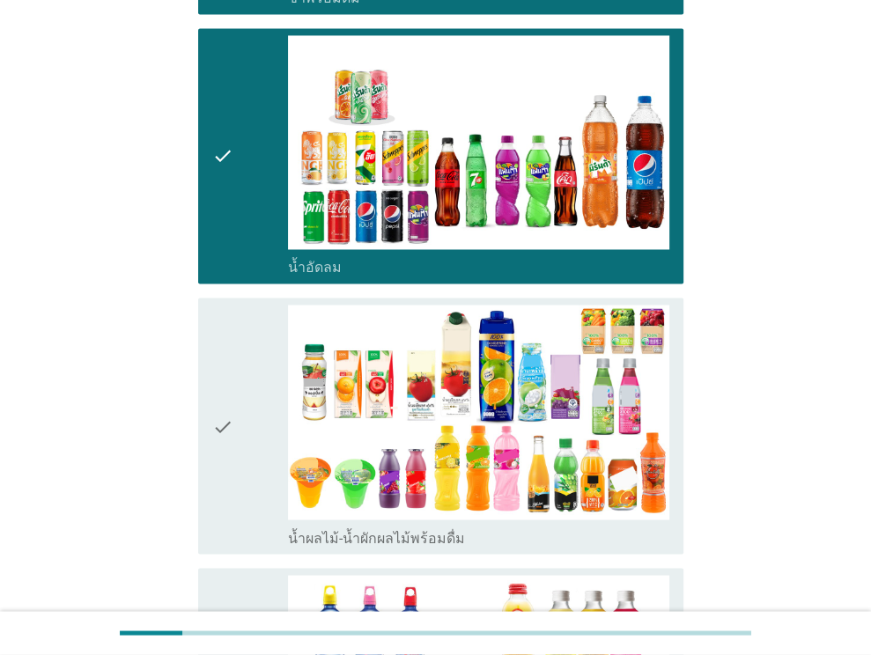
scroll to position [2026, 0]
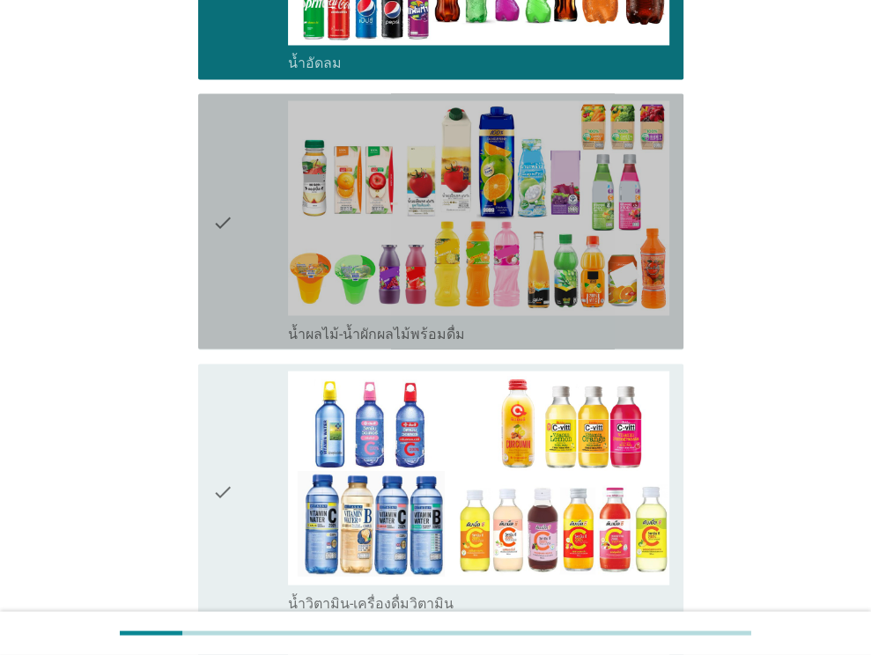
click at [211, 165] on div "check check_box_outline_blank น้ำผลไม้-น้ำผักผลไม้พร้อมดื่ม" at bounding box center [440, 220] width 485 height 255
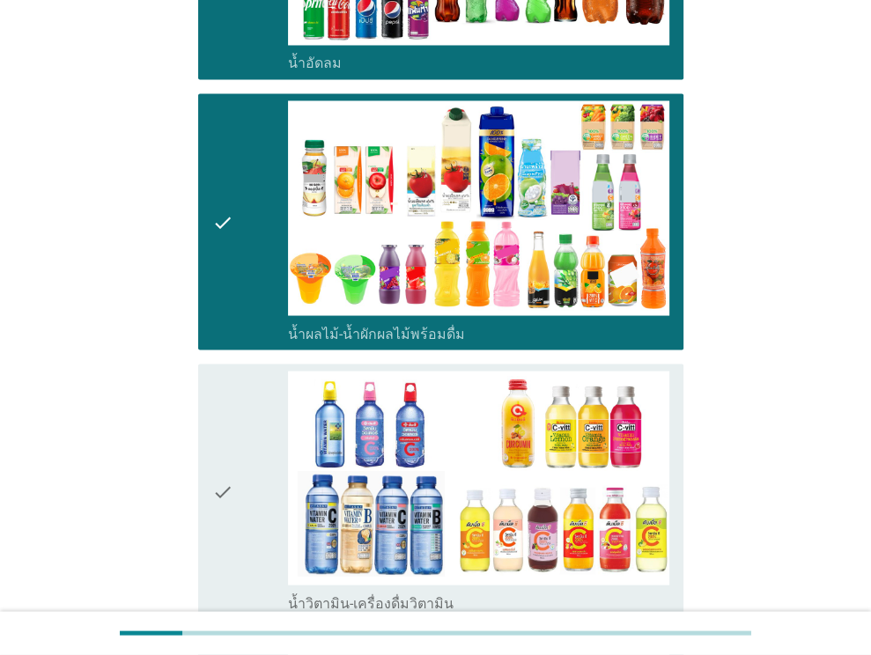
click at [215, 432] on icon "check" at bounding box center [222, 491] width 21 height 241
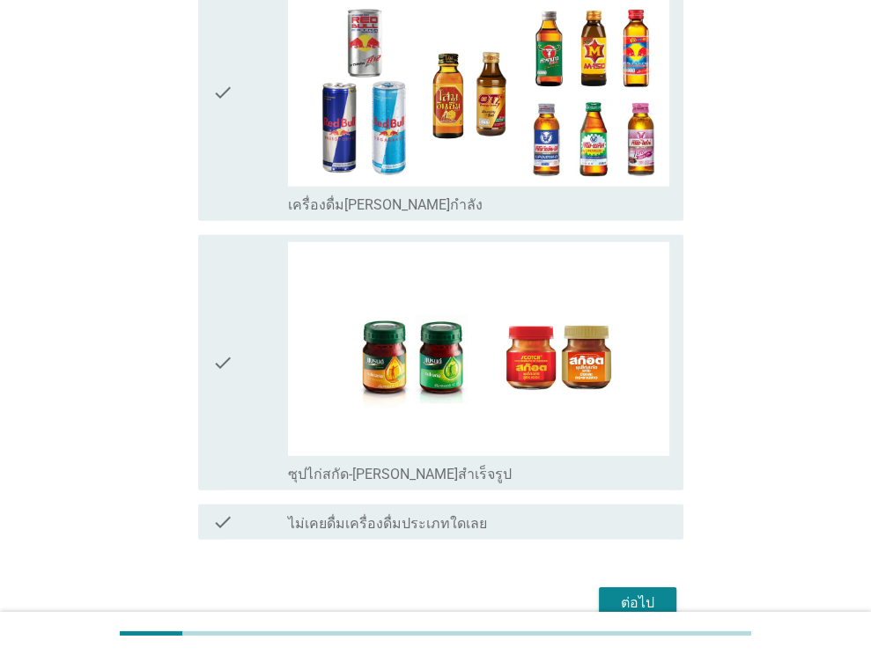
scroll to position [3267, 0]
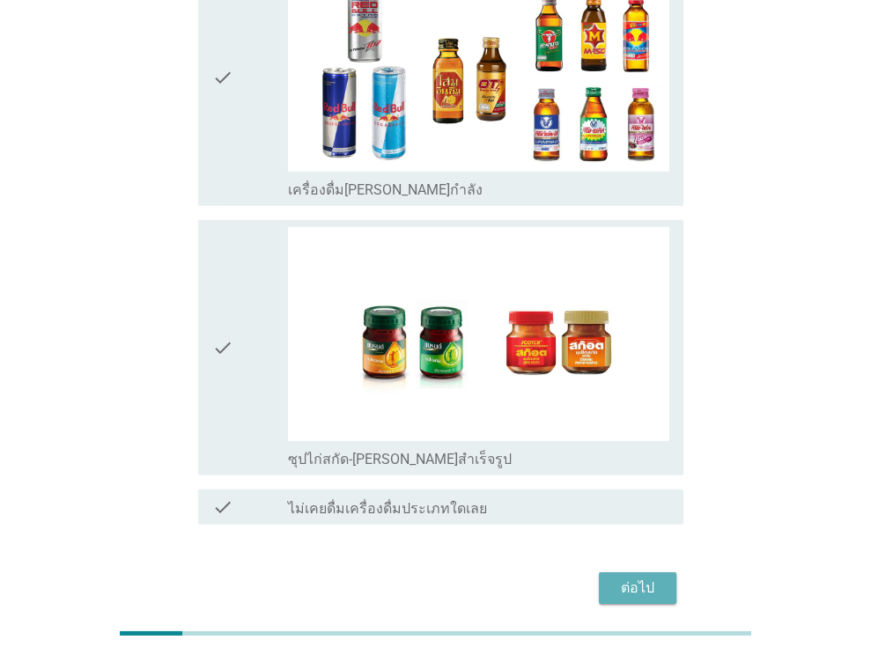
click at [638, 578] on div "ต่อไป" at bounding box center [637, 588] width 49 height 21
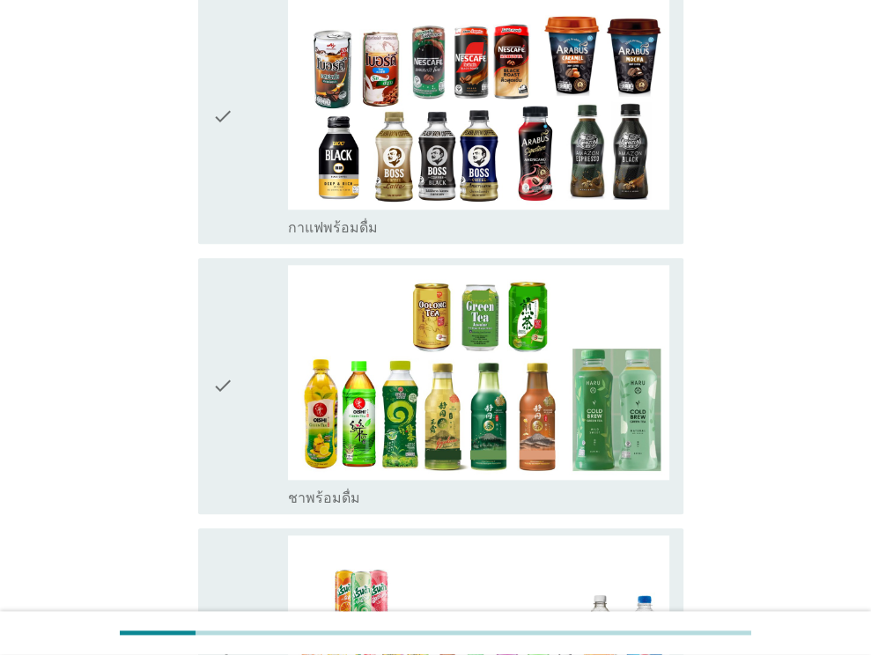
scroll to position [1057, 0]
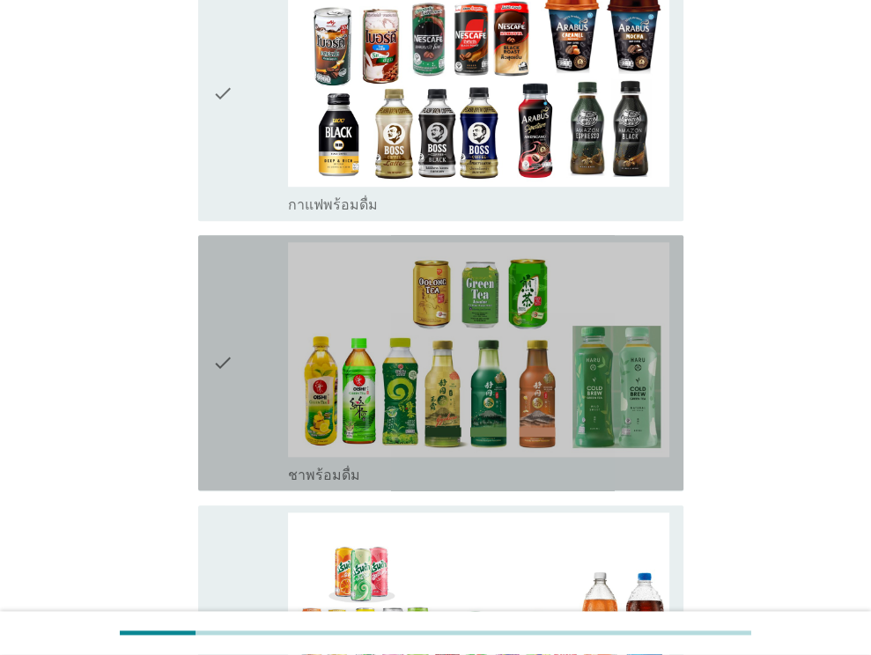
click at [215, 355] on icon "check" at bounding box center [222, 362] width 21 height 241
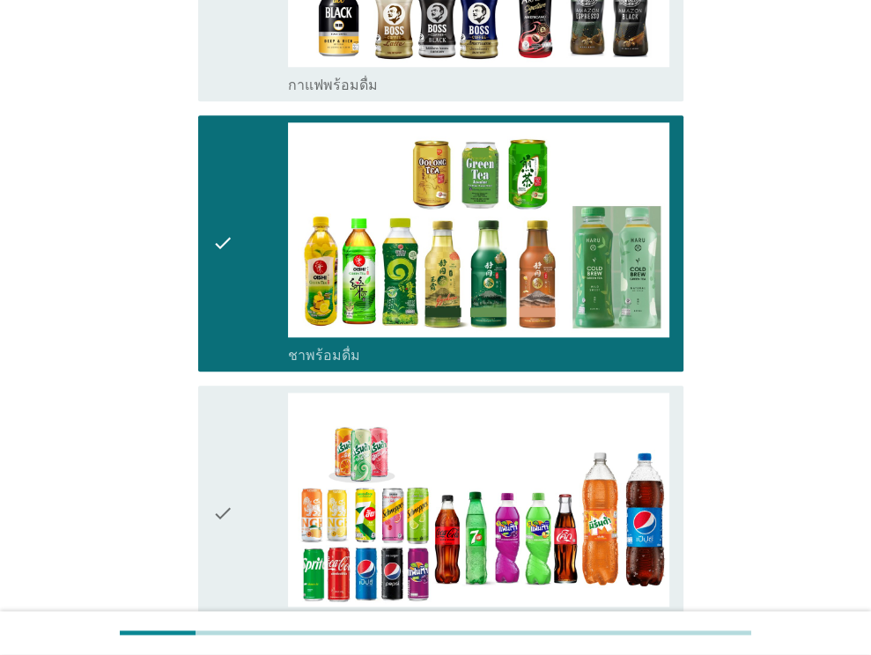
scroll to position [1321, 0]
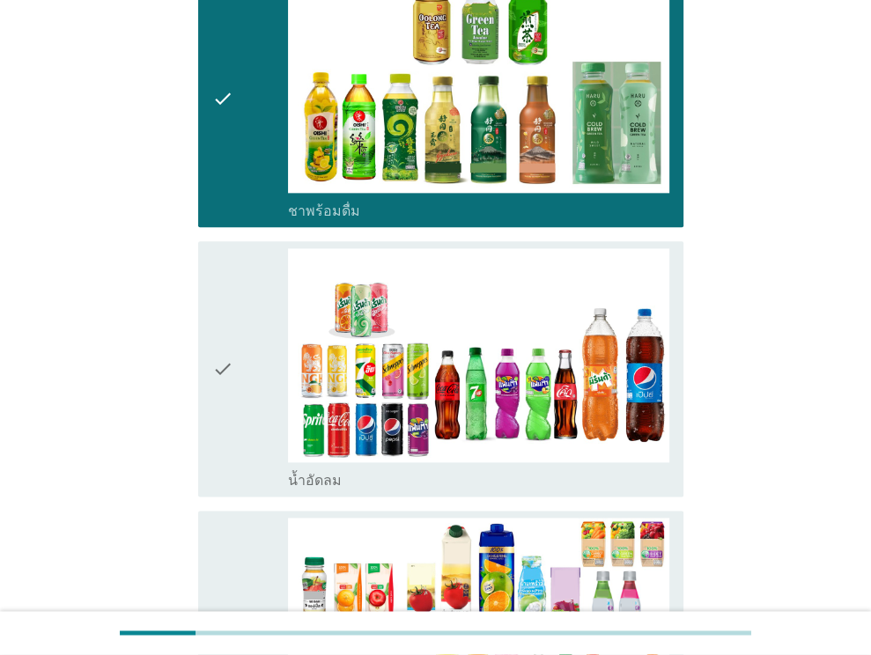
click at [220, 359] on icon "check" at bounding box center [222, 368] width 21 height 241
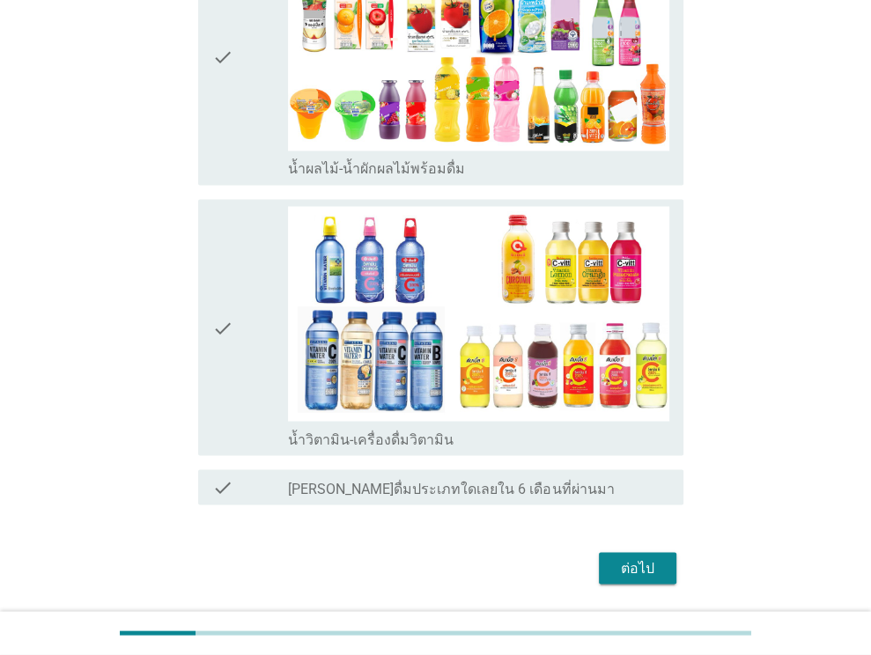
scroll to position [1952, 0]
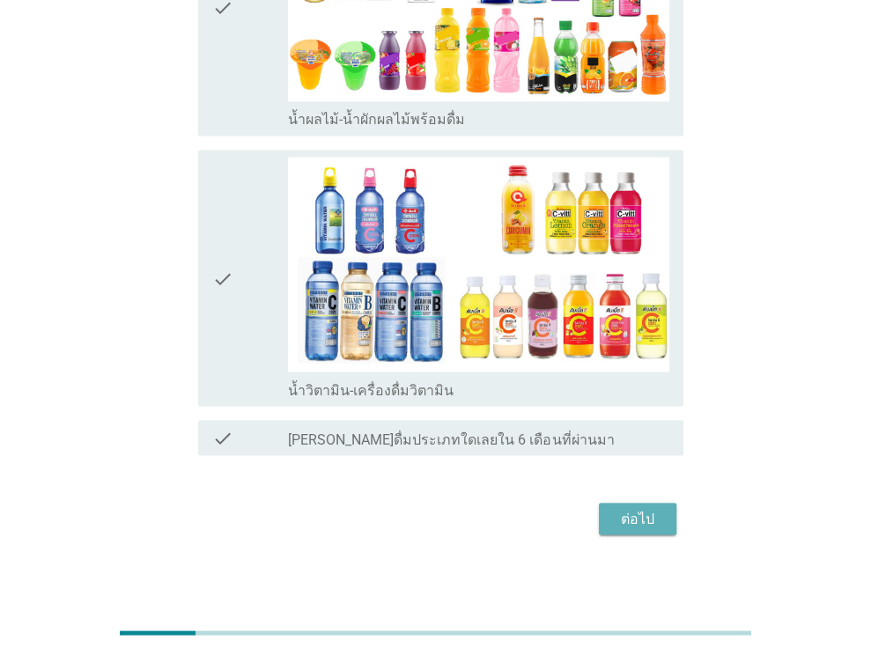
drag, startPoint x: 632, startPoint y: 506, endPoint x: 624, endPoint y: 517, distance: 14.4
click at [631, 508] on div "ต่อไป" at bounding box center [637, 518] width 49 height 21
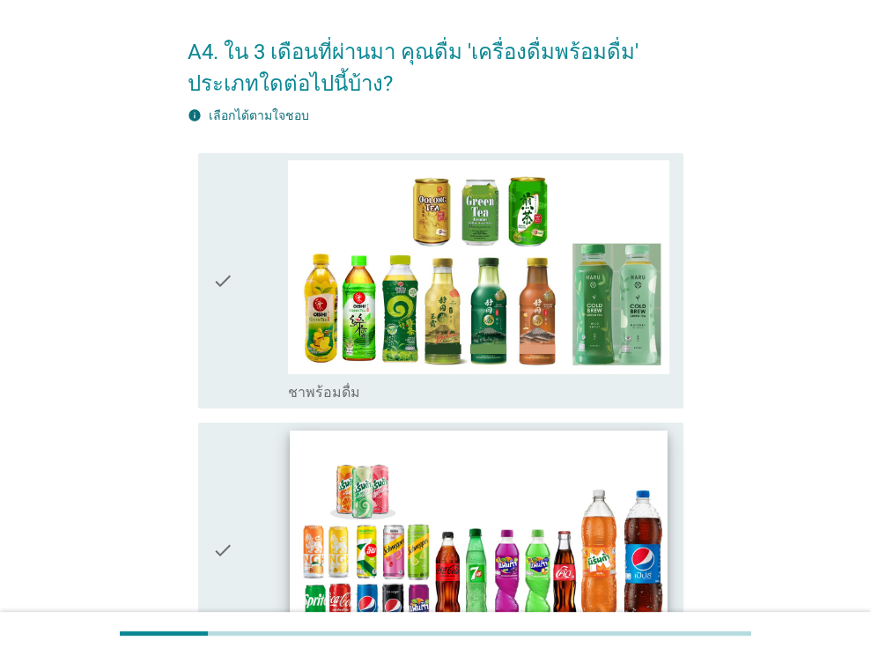
scroll to position [264, 0]
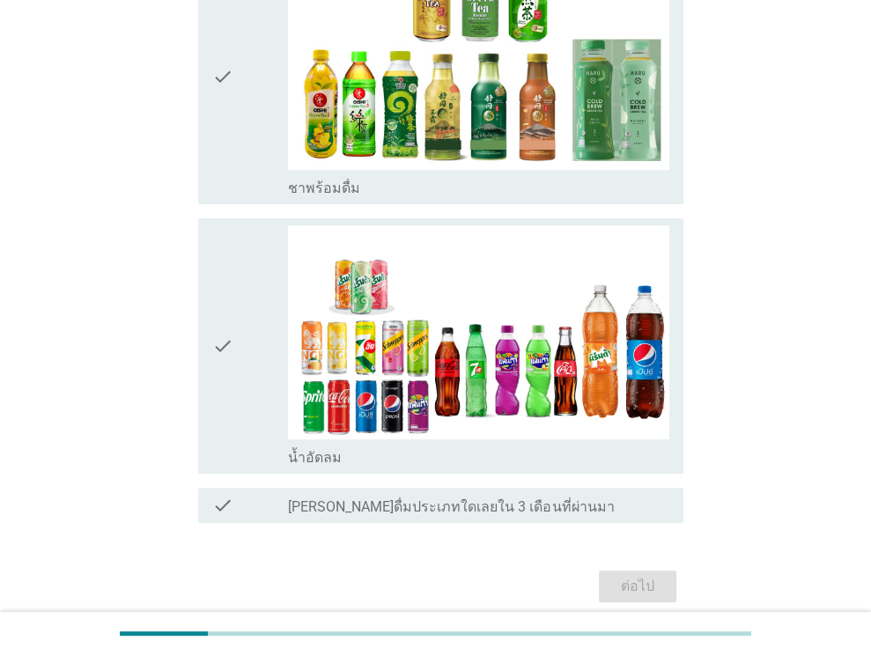
click at [222, 77] on icon "check" at bounding box center [222, 76] width 21 height 241
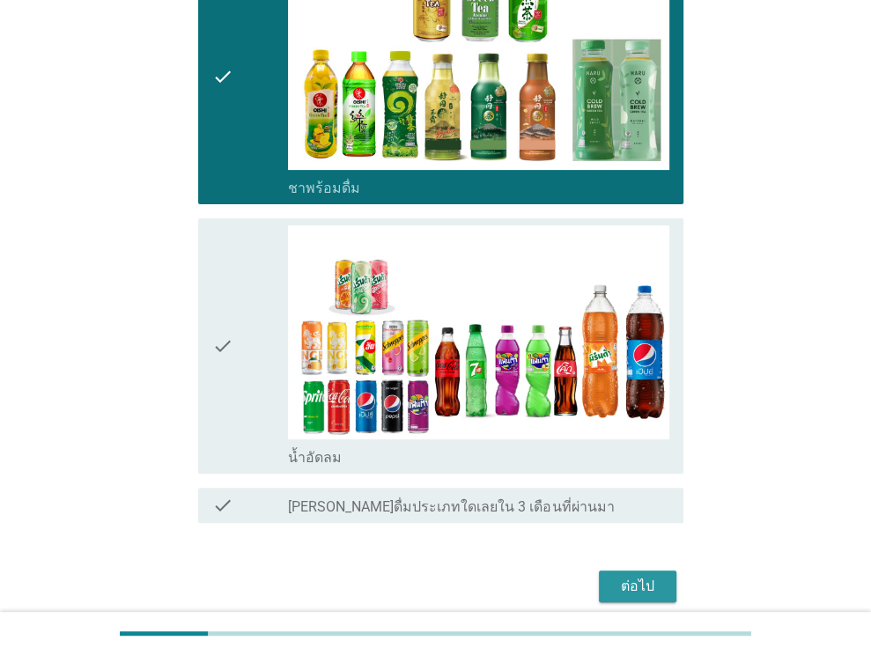
drag, startPoint x: 645, startPoint y: 577, endPoint x: 395, endPoint y: 620, distance: 253.9
click at [644, 578] on div "ต่อไป" at bounding box center [637, 586] width 49 height 21
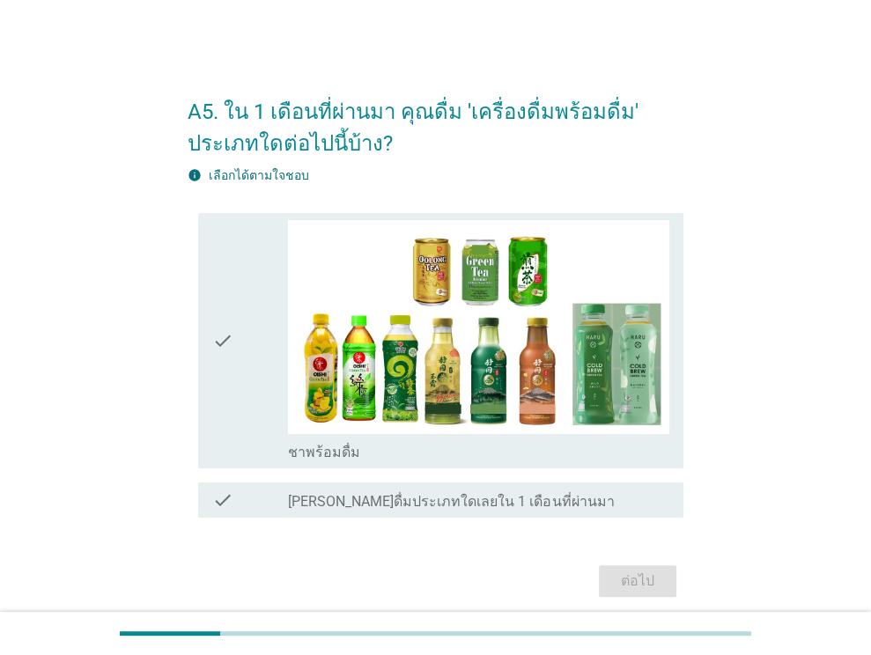
click at [212, 340] on icon "check" at bounding box center [222, 340] width 21 height 241
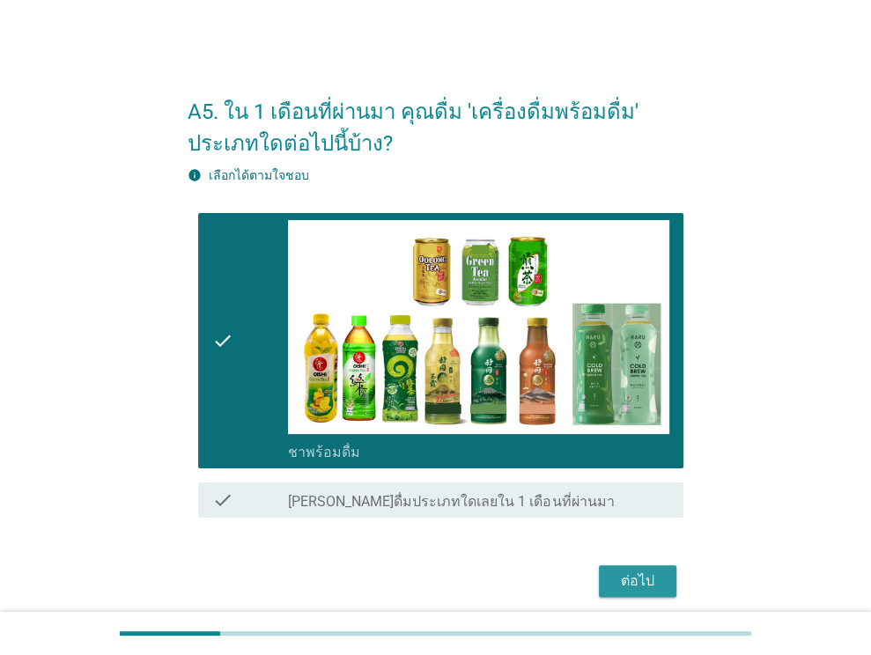
click at [640, 573] on div "ต่อไป" at bounding box center [637, 581] width 49 height 21
